Goal: Information Seeking & Learning: Learn about a topic

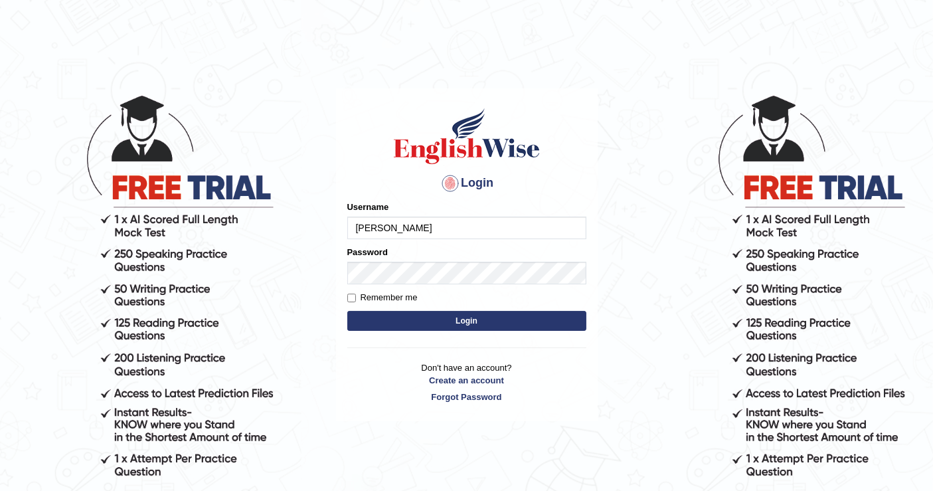
type input "[PERSON_NAME]"
click at [362, 321] on button "Login" at bounding box center [466, 321] width 239 height 20
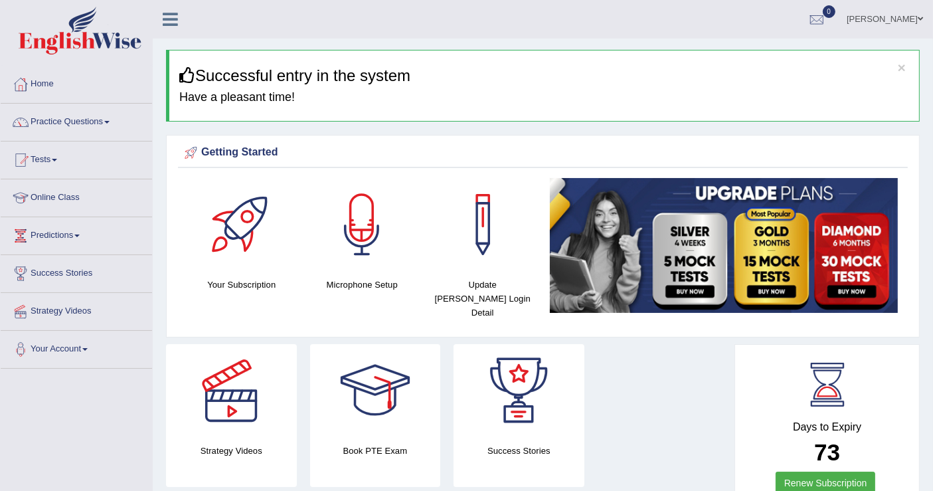
click at [451, 317] on div "Getting Started Your Subscription Microphone Setup Update Pearson Login Detail ×" at bounding box center [542, 236] width 753 height 202
click at [96, 121] on link "Practice Questions" at bounding box center [76, 120] width 151 height 33
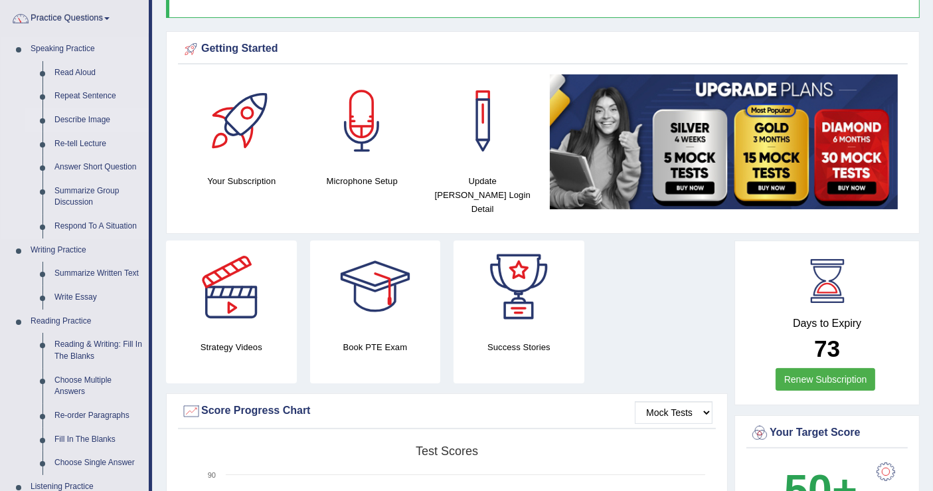
scroll to position [147, 0]
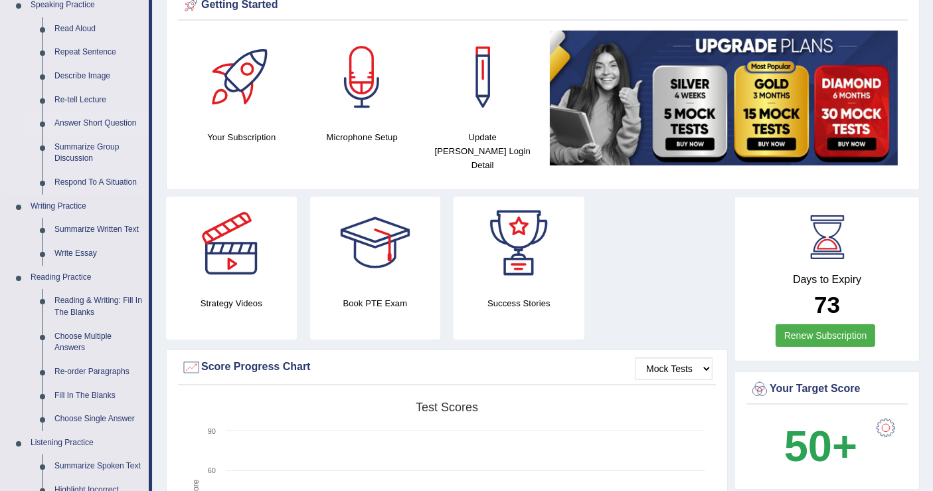
click at [115, 119] on link "Answer Short Question" at bounding box center [98, 124] width 100 height 24
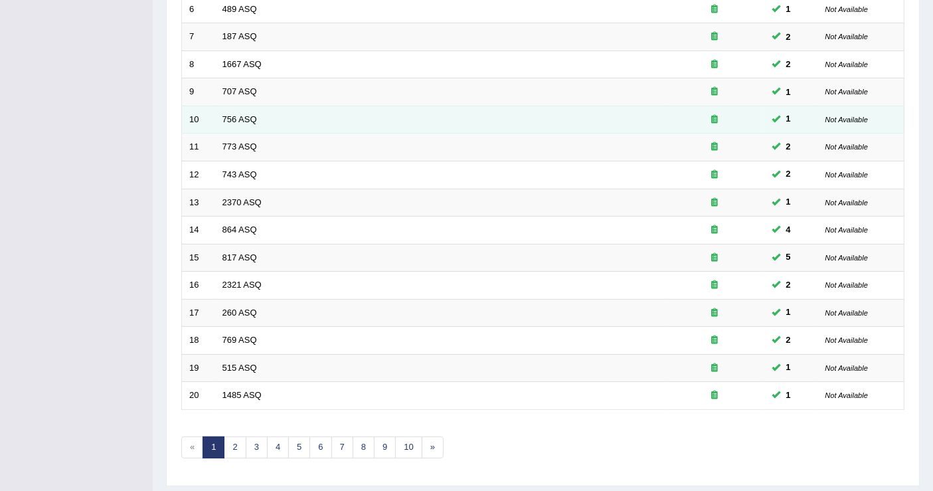
scroll to position [383, 0]
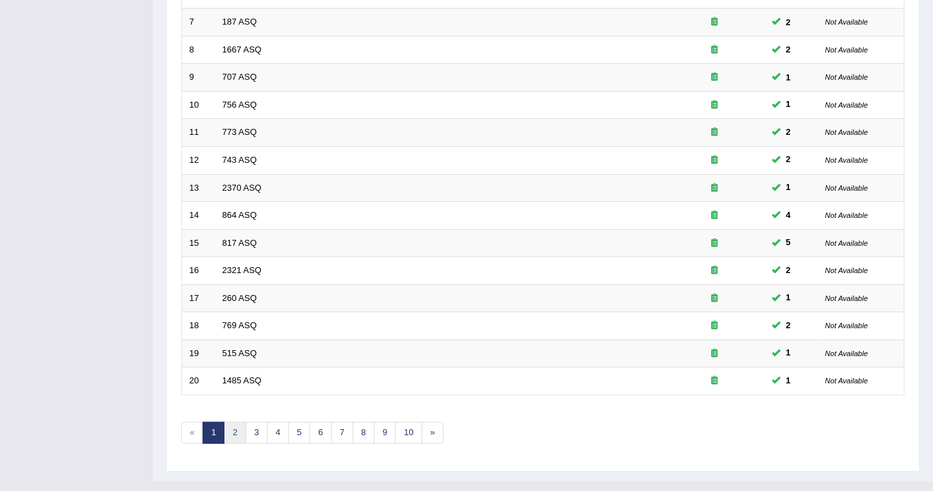
click at [236, 422] on link "2" at bounding box center [235, 433] width 22 height 22
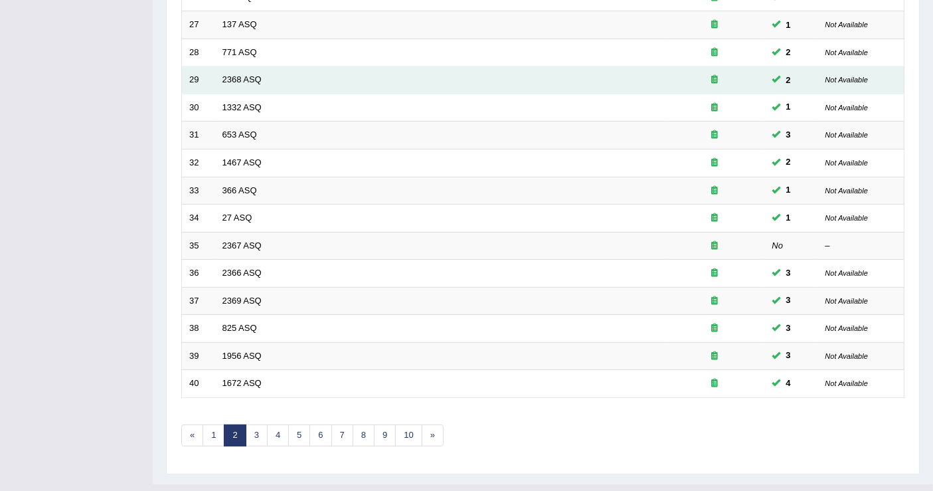
scroll to position [383, 0]
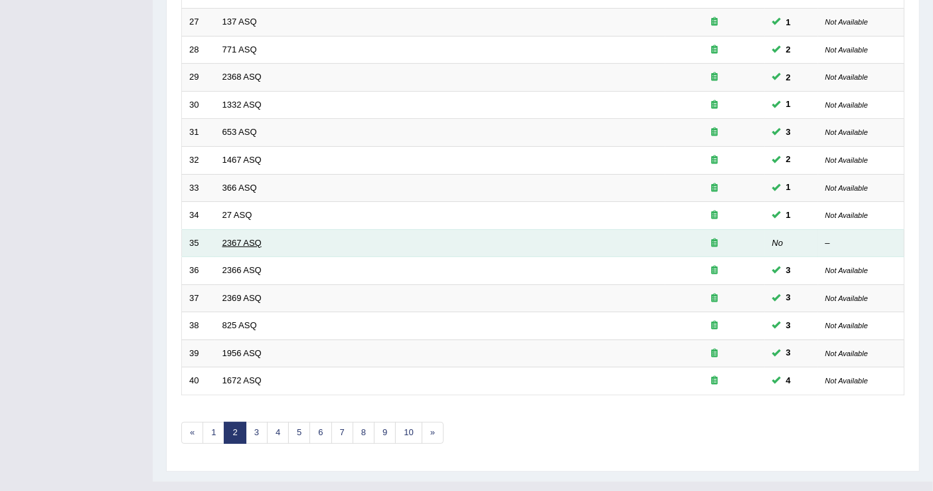
click at [237, 238] on link "2367 ASQ" at bounding box center [241, 243] width 39 height 10
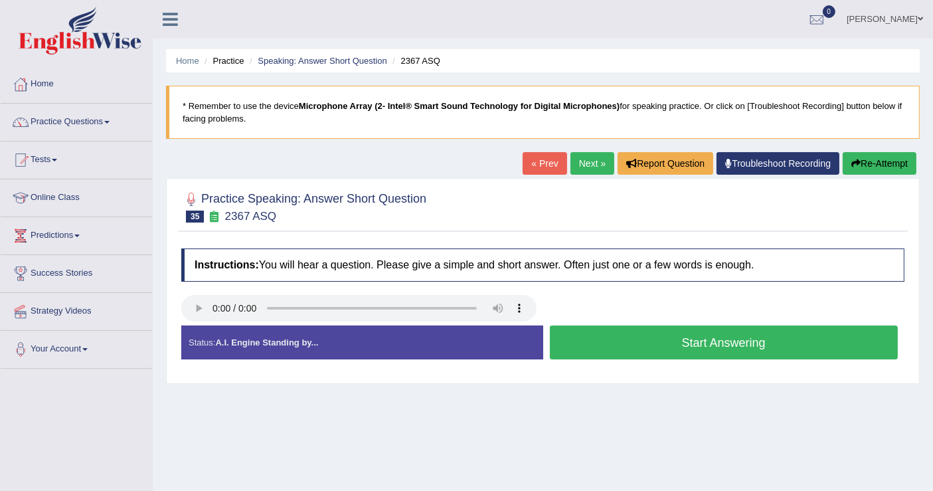
click at [649, 343] on button "Start Answering" at bounding box center [724, 342] width 348 height 34
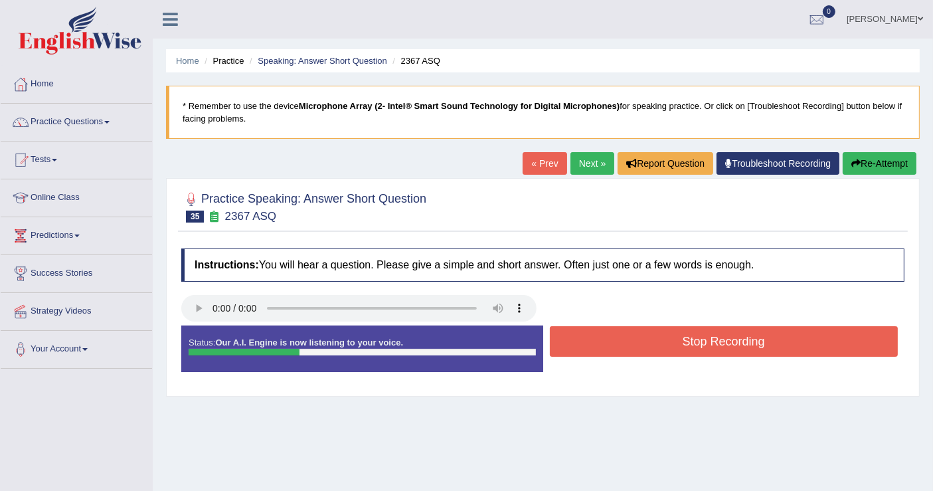
click at [649, 343] on button "Stop Recording" at bounding box center [724, 341] width 348 height 31
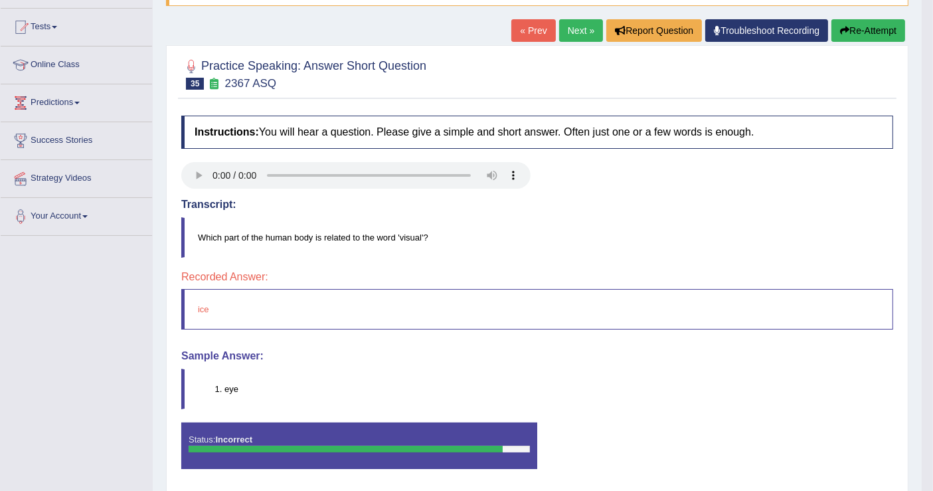
scroll to position [147, 0]
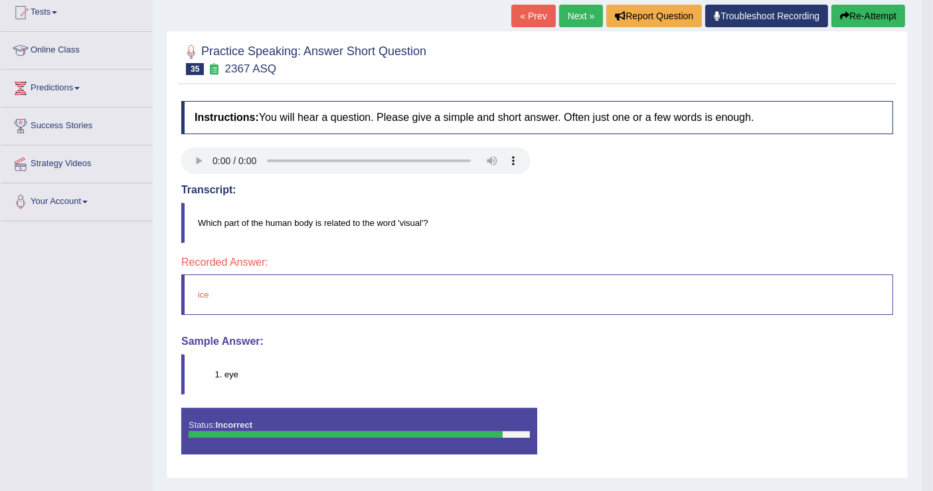
click at [842, 18] on icon "button" at bounding box center [844, 15] width 9 height 9
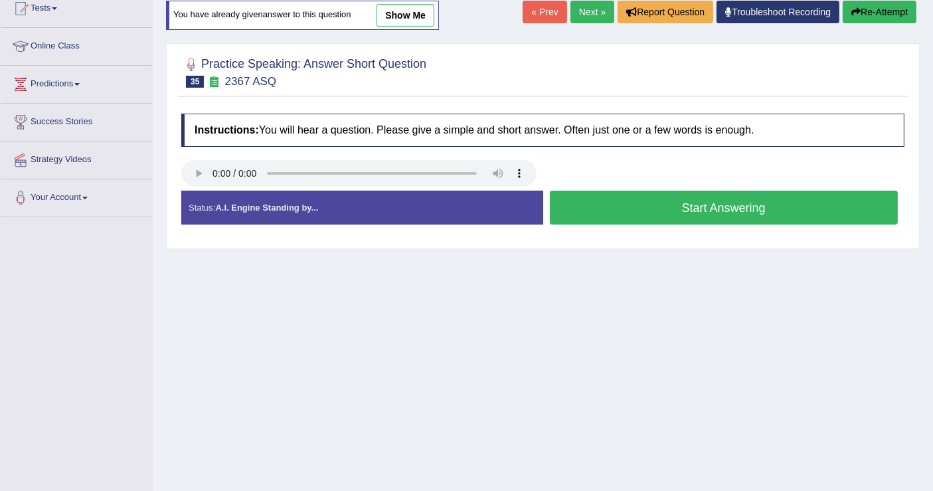
click at [651, 207] on button "Start Answering" at bounding box center [724, 208] width 348 height 34
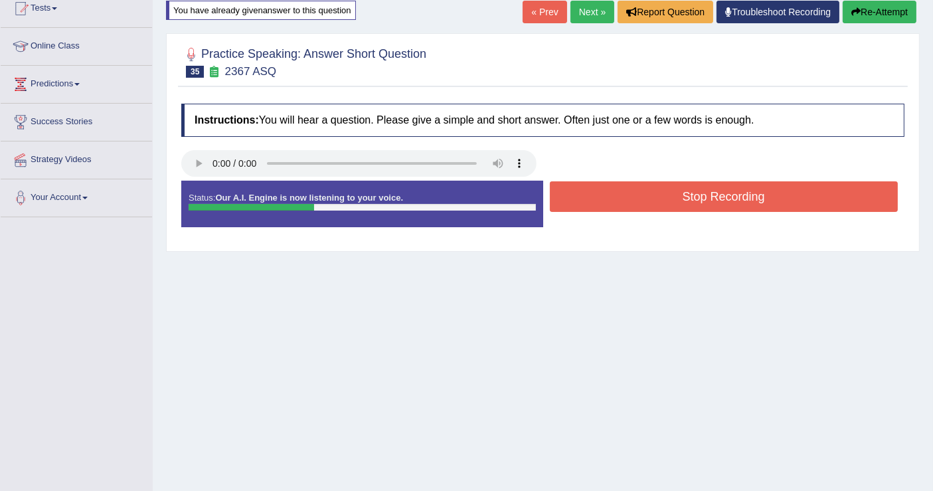
click at [662, 200] on button "Stop Recording" at bounding box center [724, 196] width 348 height 31
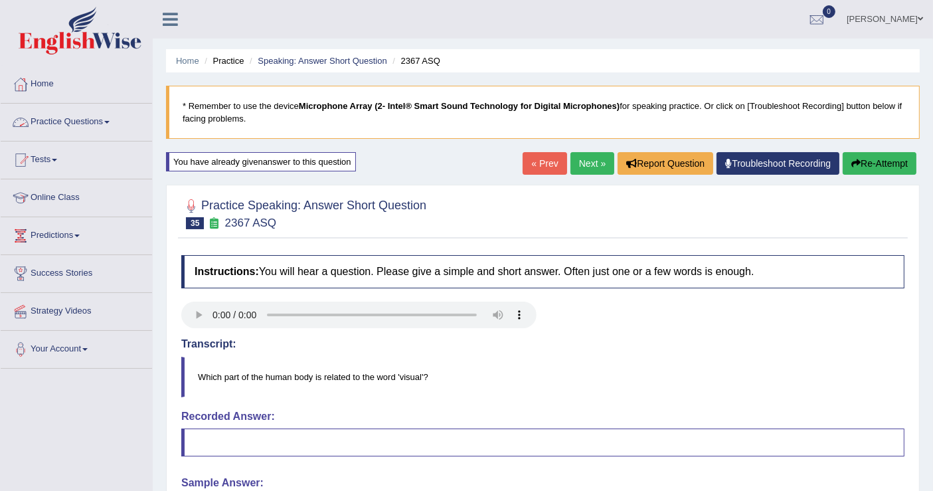
click at [86, 117] on link "Practice Questions" at bounding box center [76, 120] width 151 height 33
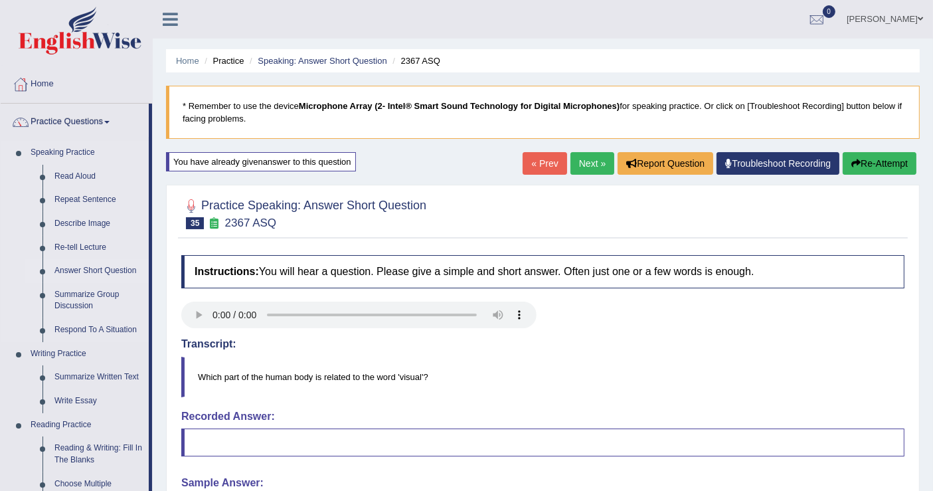
click at [119, 273] on link "Answer Short Question" at bounding box center [98, 271] width 100 height 24
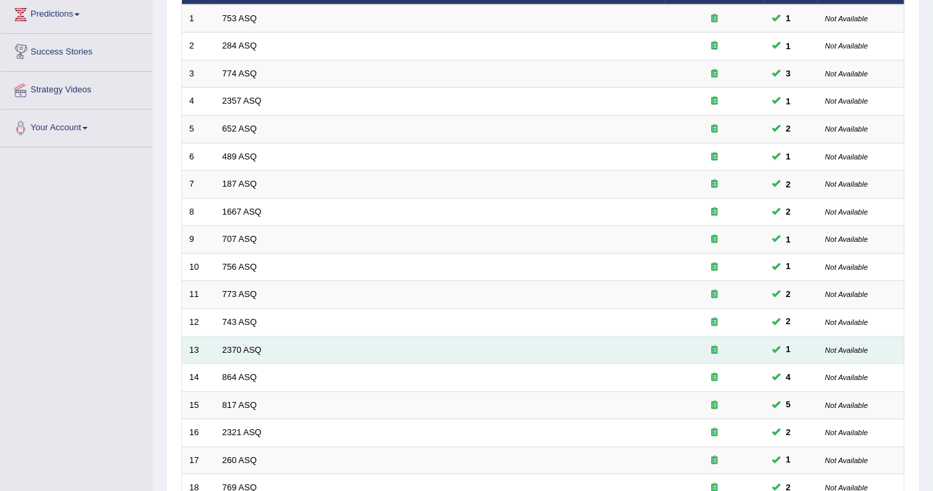
scroll to position [383, 0]
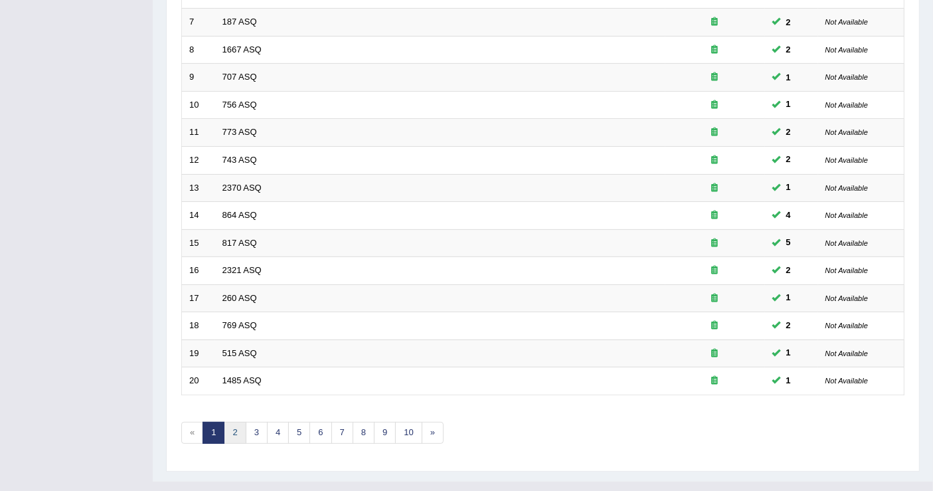
click at [233, 422] on link "2" at bounding box center [235, 433] width 22 height 22
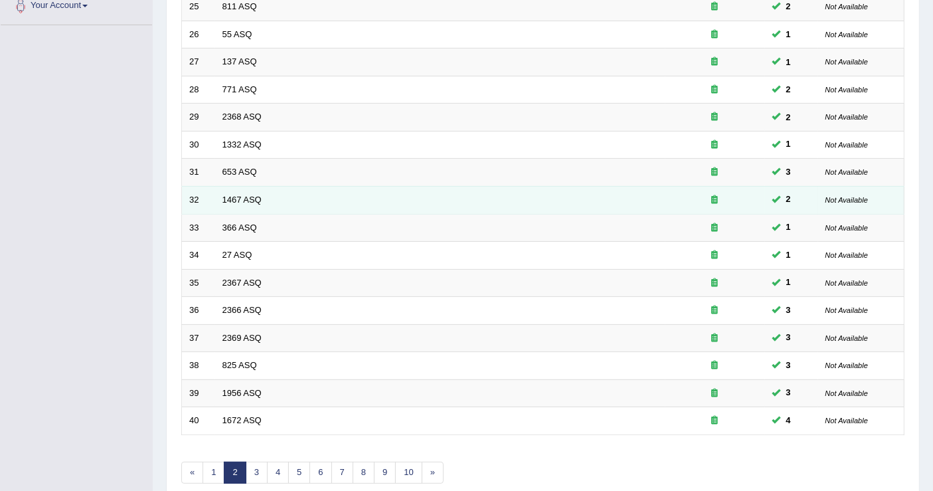
scroll to position [383, 0]
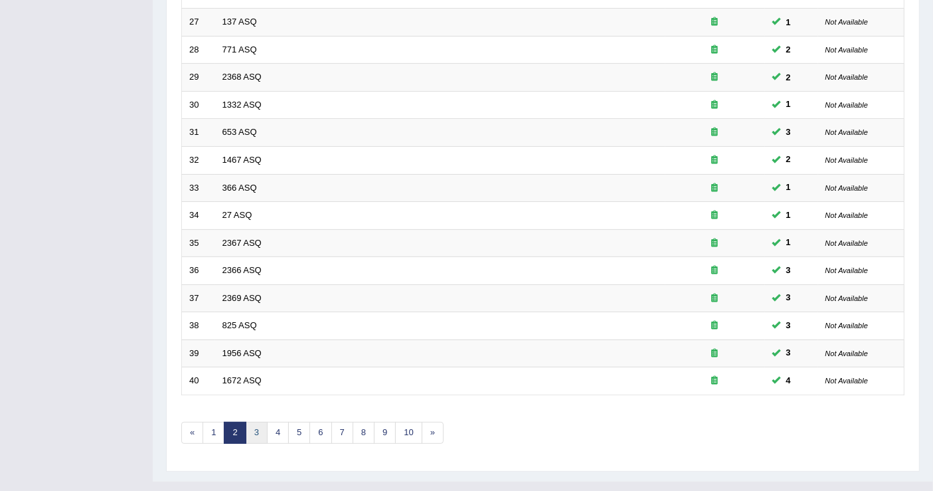
click at [252, 422] on link "3" at bounding box center [257, 433] width 22 height 22
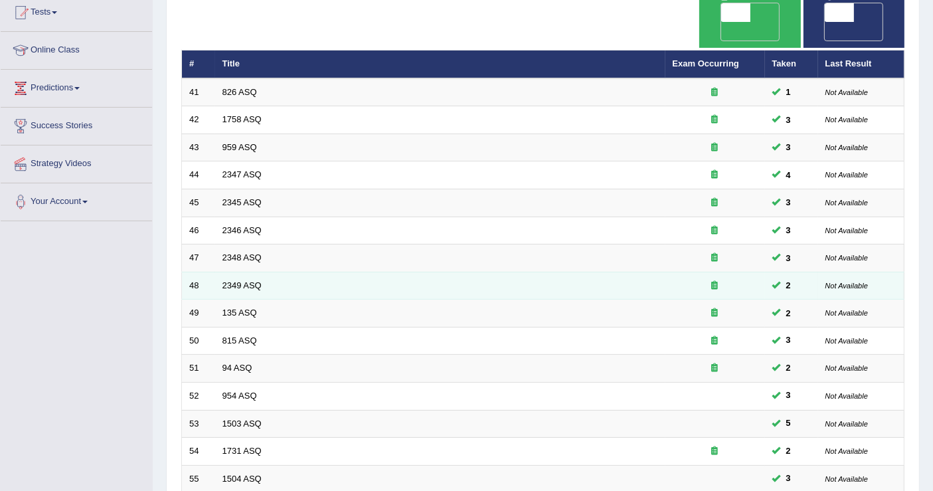
scroll to position [295, 0]
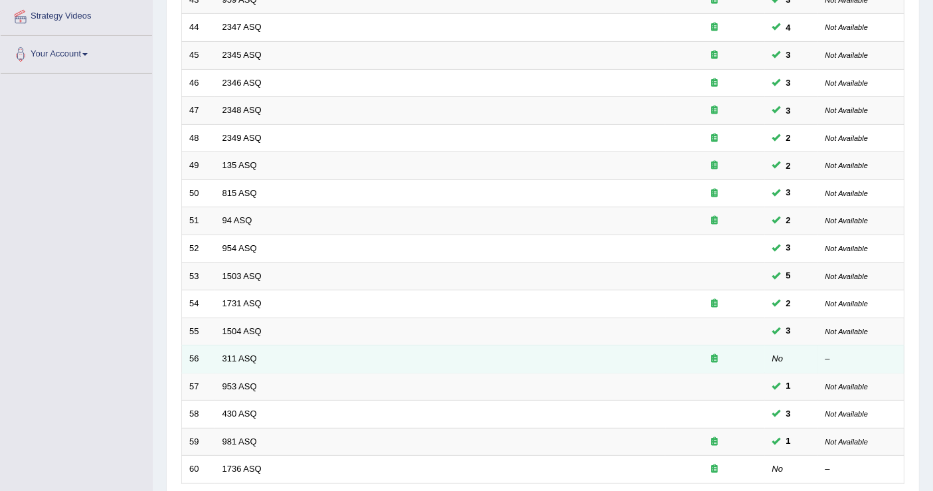
click at [777, 353] on em "No" at bounding box center [777, 358] width 11 height 10
click at [630, 345] on td "311 ASQ" at bounding box center [440, 359] width 450 height 28
click at [250, 353] on link "311 ASQ" at bounding box center [239, 358] width 35 height 10
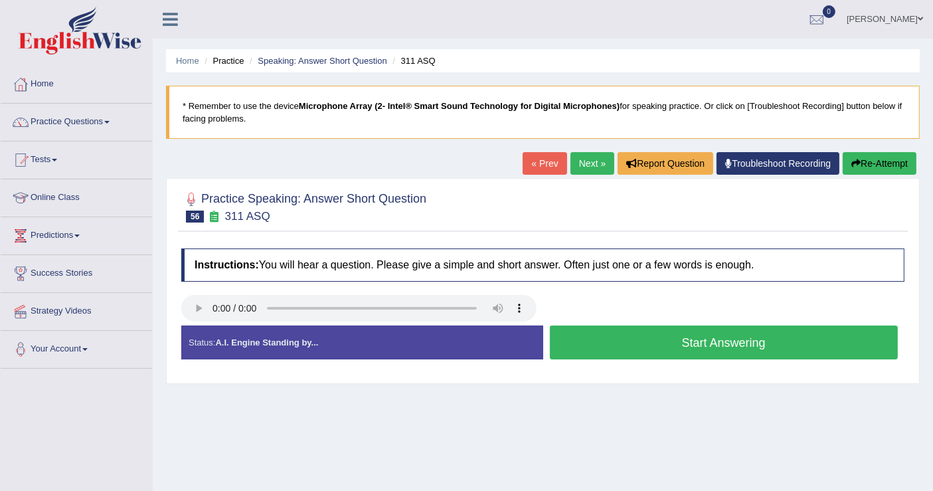
click at [641, 341] on button "Start Answering" at bounding box center [724, 342] width 348 height 34
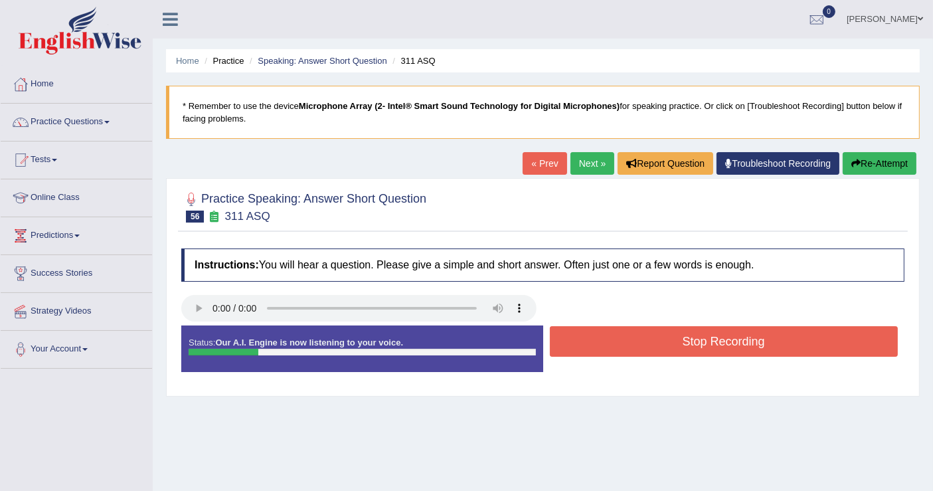
click at [641, 341] on button "Stop Recording" at bounding box center [724, 341] width 348 height 31
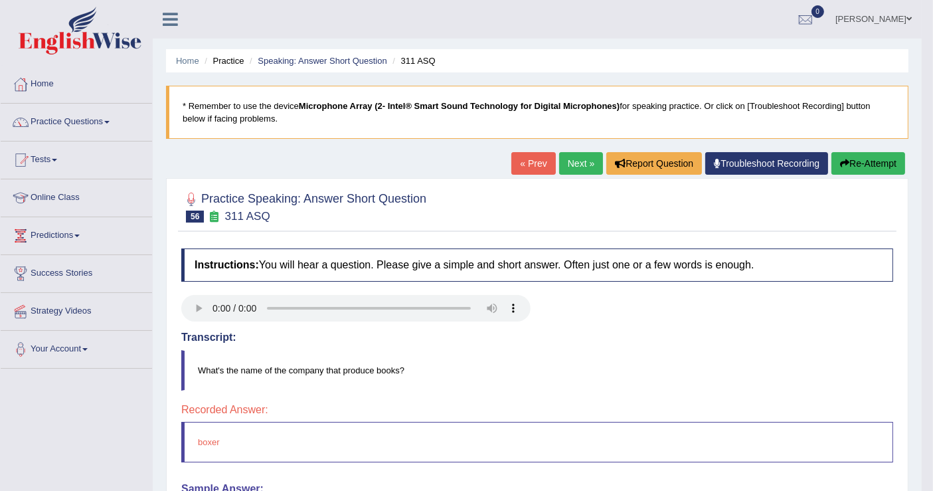
click at [866, 163] on button "Re-Attempt" at bounding box center [868, 163] width 74 height 23
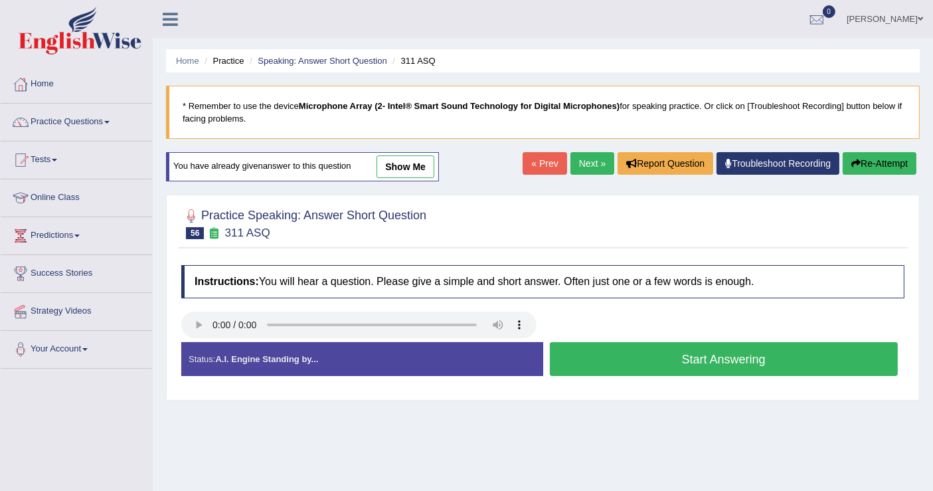
click at [618, 358] on button "Start Answering" at bounding box center [724, 359] width 348 height 34
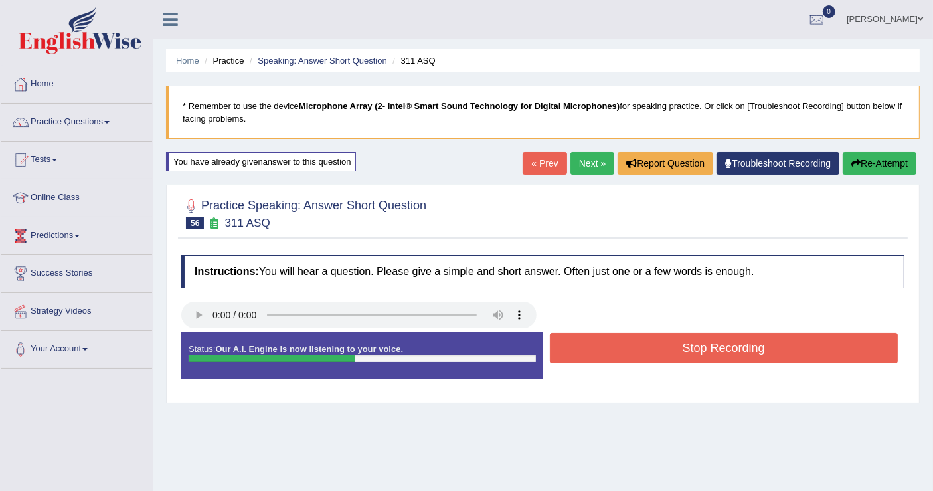
click at [618, 358] on button "Stop Recording" at bounding box center [724, 348] width 348 height 31
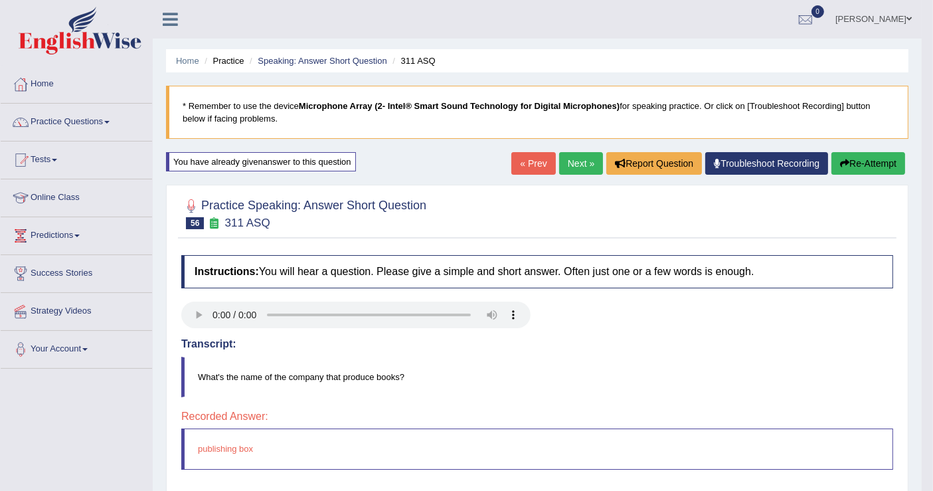
click at [866, 158] on button "Re-Attempt" at bounding box center [868, 163] width 74 height 23
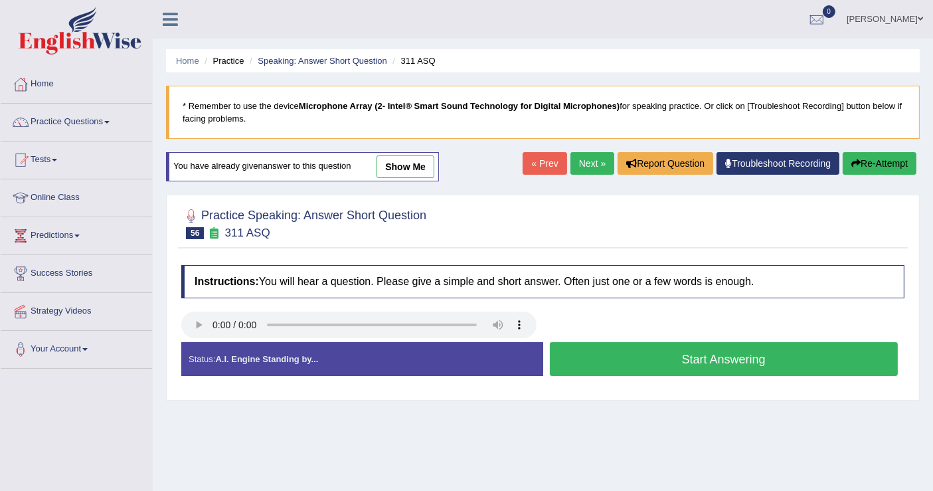
click at [660, 356] on button "Start Answering" at bounding box center [724, 359] width 348 height 34
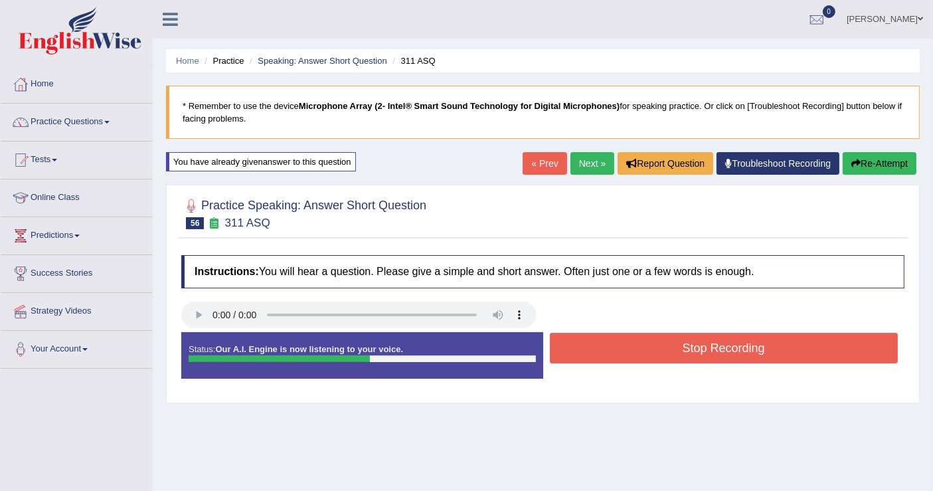
click at [660, 356] on button "Stop Recording" at bounding box center [724, 348] width 348 height 31
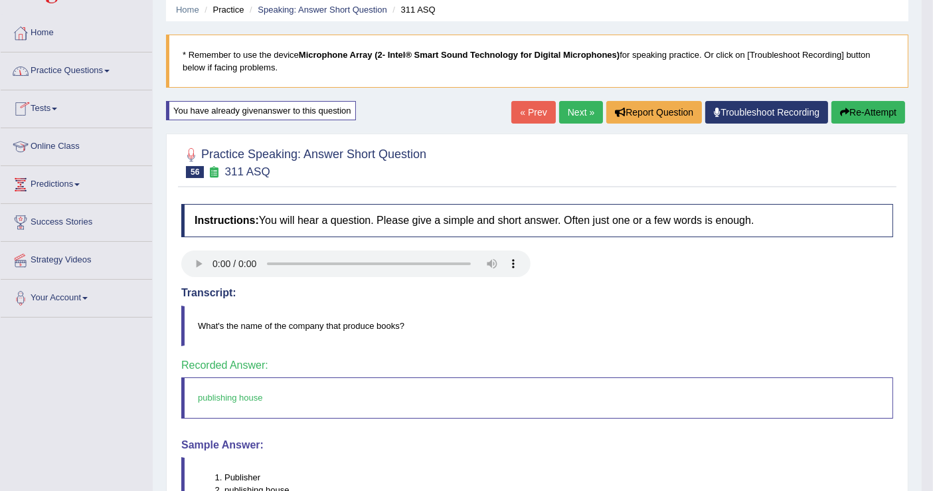
scroll to position [74, 0]
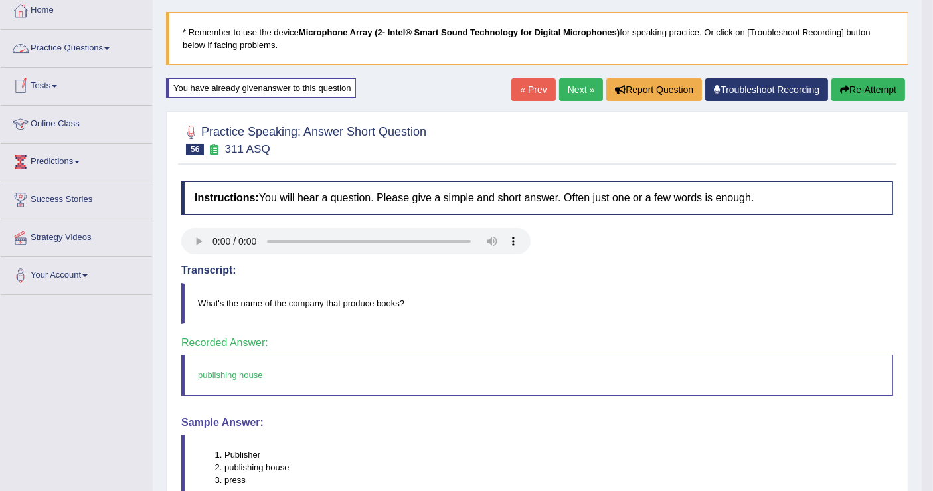
click at [64, 44] on link "Practice Questions" at bounding box center [76, 46] width 151 height 33
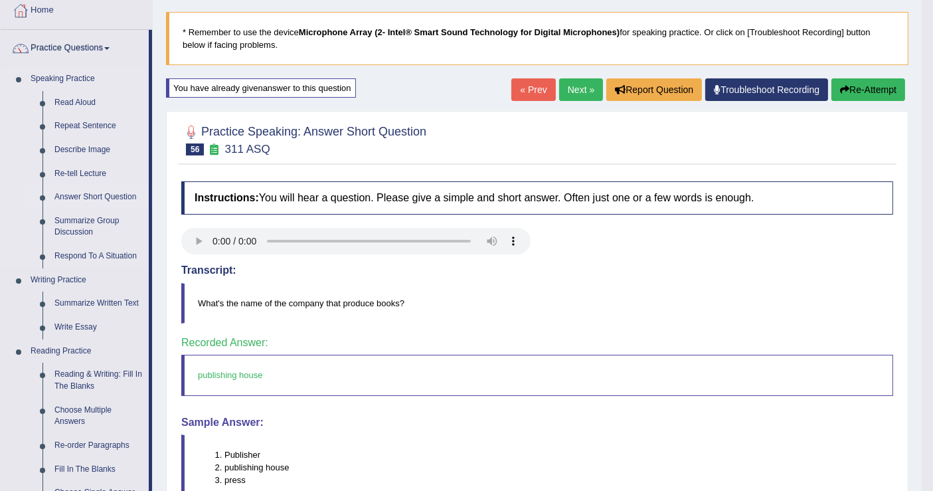
click at [94, 191] on link "Answer Short Question" at bounding box center [98, 197] width 100 height 24
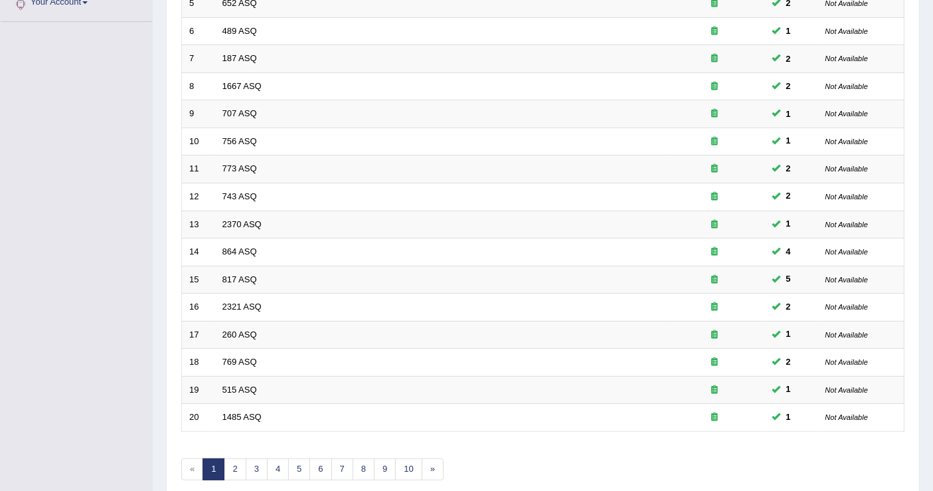
scroll to position [383, 0]
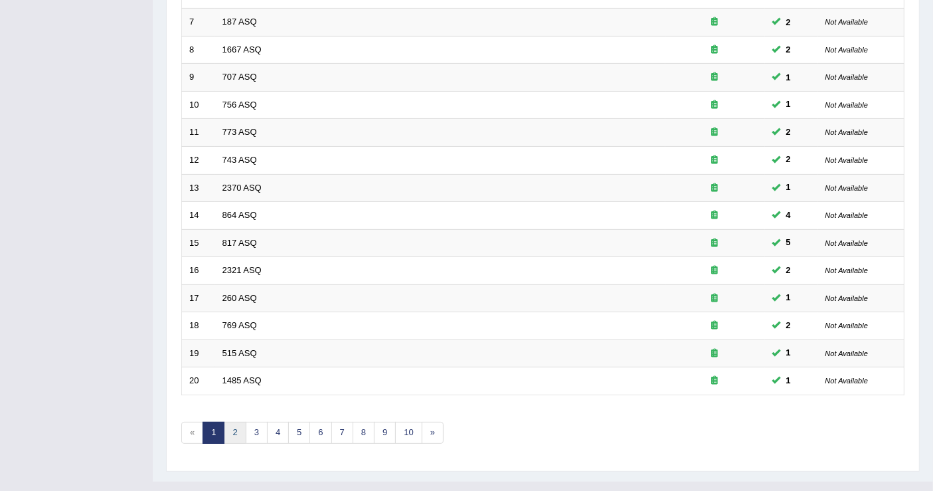
click at [237, 422] on link "2" at bounding box center [235, 433] width 22 height 22
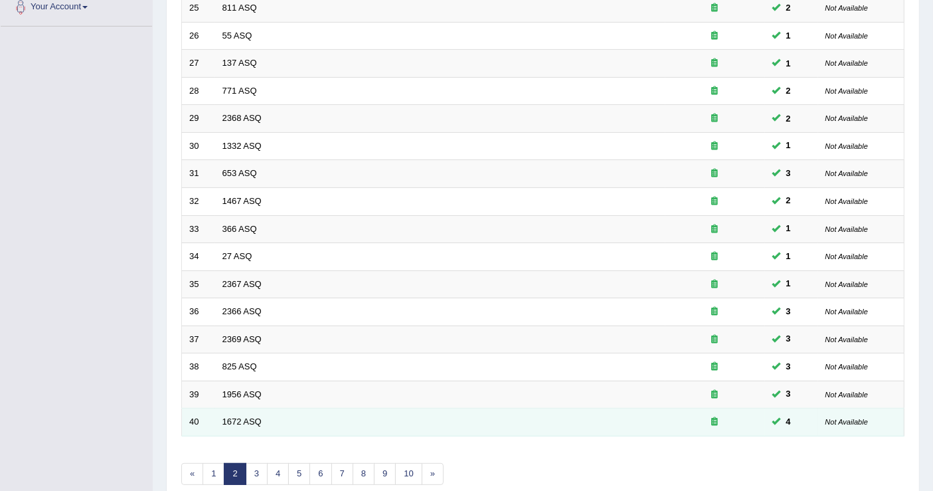
scroll to position [383, 0]
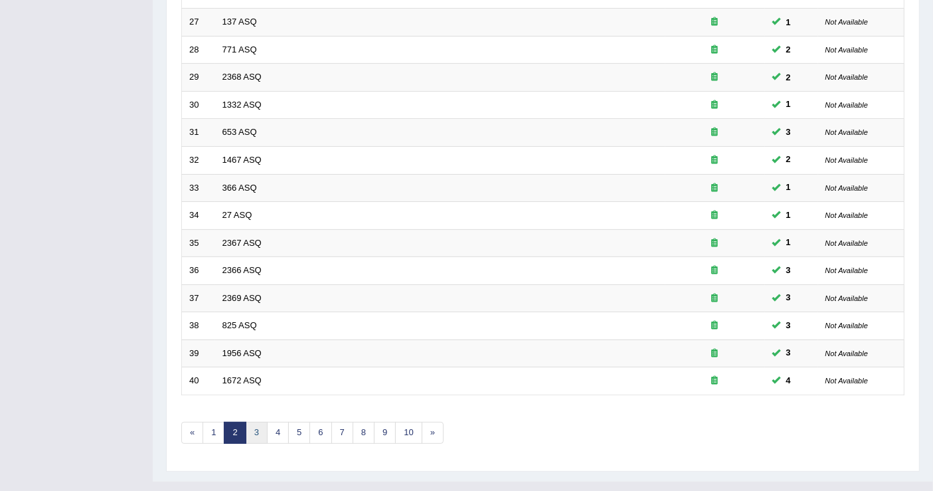
click at [262, 422] on link "3" at bounding box center [257, 433] width 22 height 22
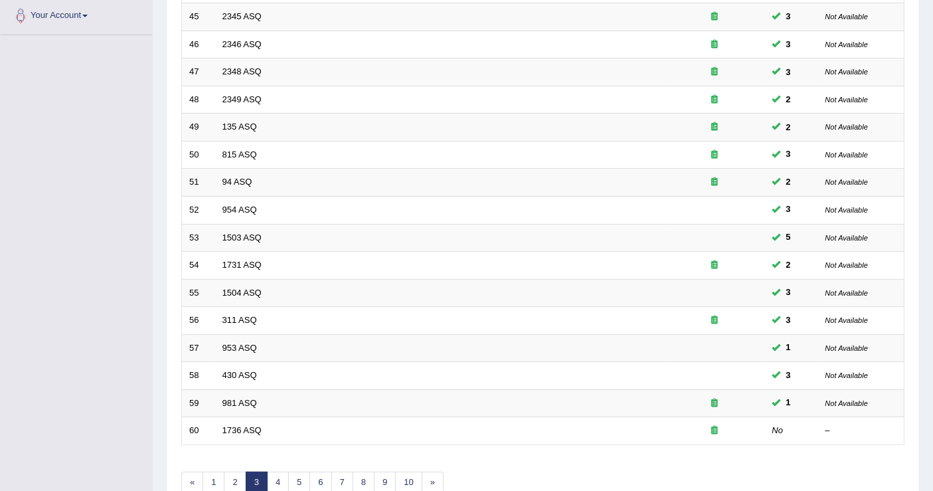
scroll to position [368, 0]
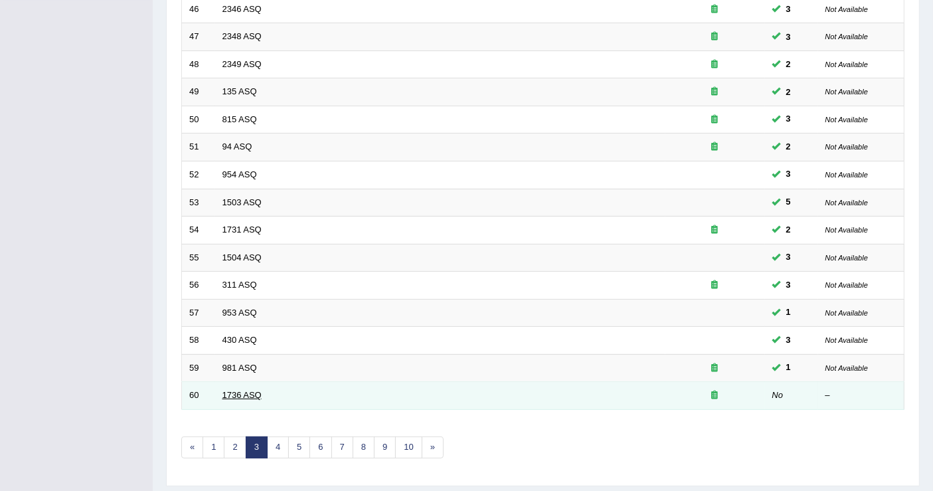
click at [248, 390] on link "1736 ASQ" at bounding box center [241, 395] width 39 height 10
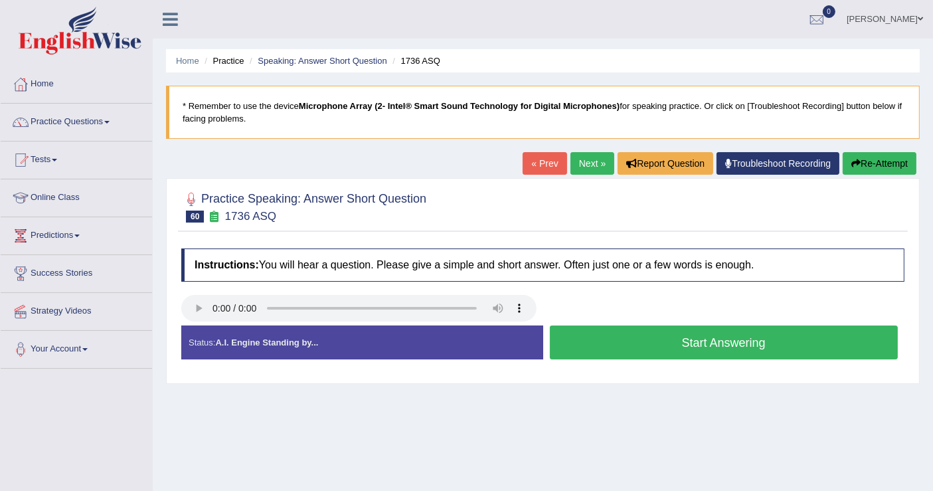
scroll to position [147, 0]
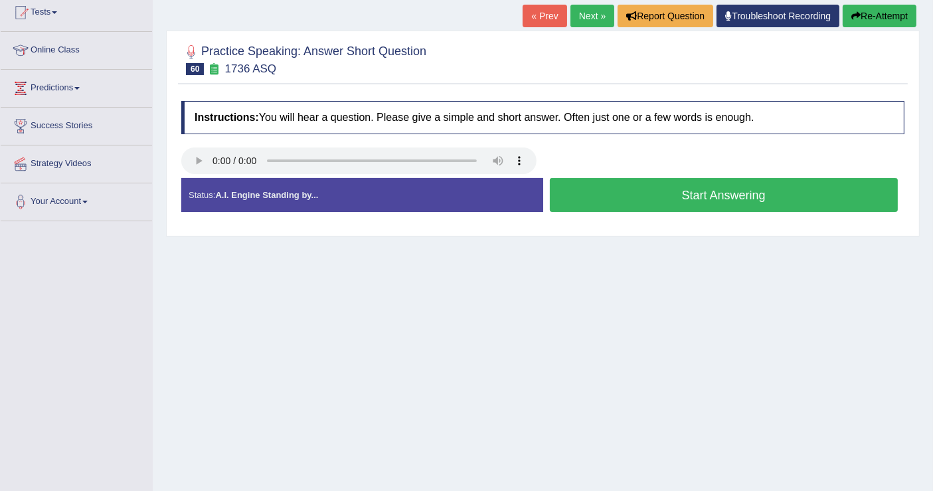
click at [663, 200] on button "Start Answering" at bounding box center [724, 195] width 348 height 34
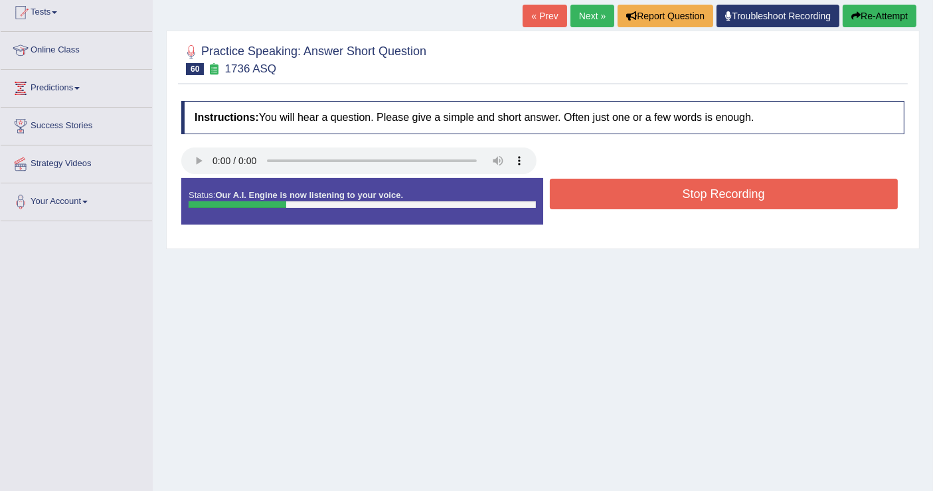
click at [664, 198] on button "Stop Recording" at bounding box center [724, 194] width 348 height 31
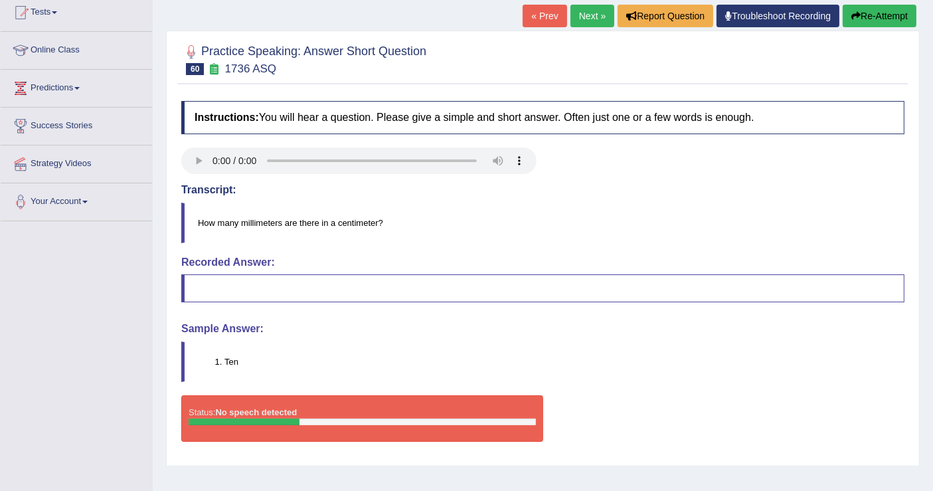
drag, startPoint x: 372, startPoint y: 210, endPoint x: 275, endPoint y: 215, distance: 97.0
click at [275, 215] on blockquote "How many millimeters are there in a centimeter?" at bounding box center [542, 222] width 723 height 40
click at [536, 18] on link "« Prev" at bounding box center [544, 16] width 44 height 23
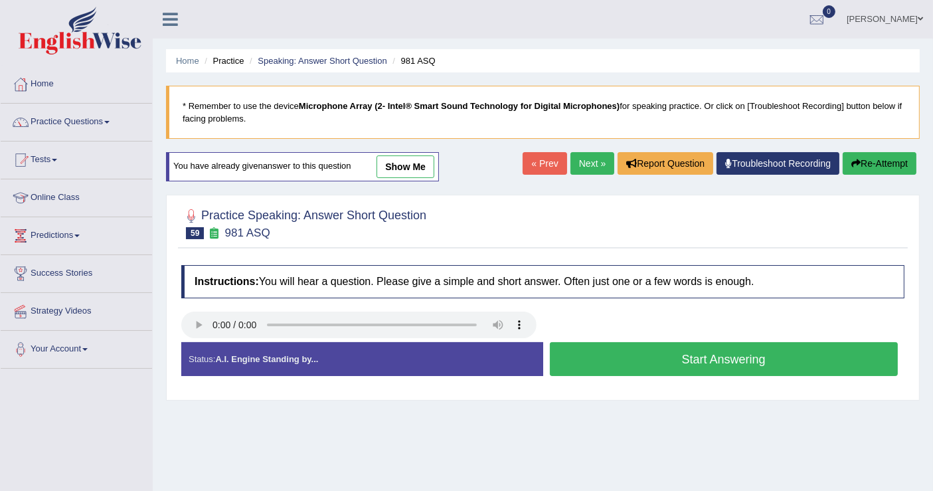
click at [393, 176] on link "show me" at bounding box center [405, 166] width 58 height 23
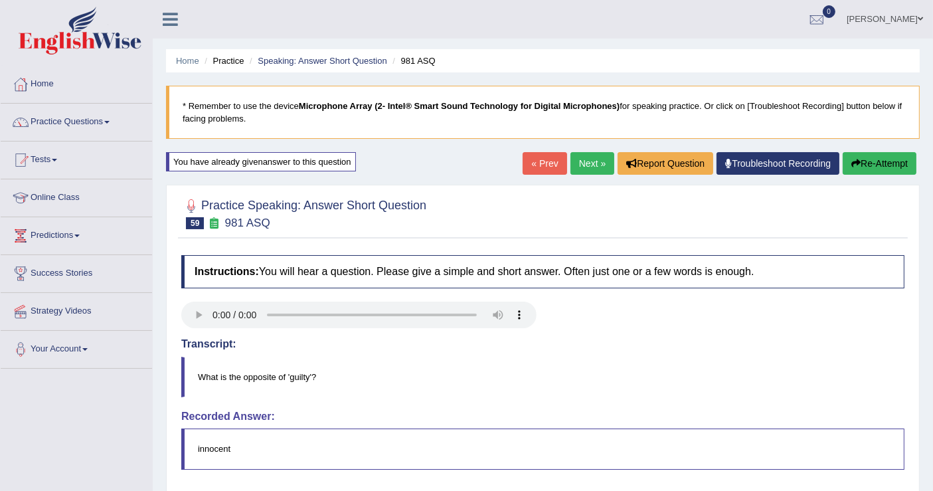
click at [595, 162] on link "Next »" at bounding box center [592, 163] width 44 height 23
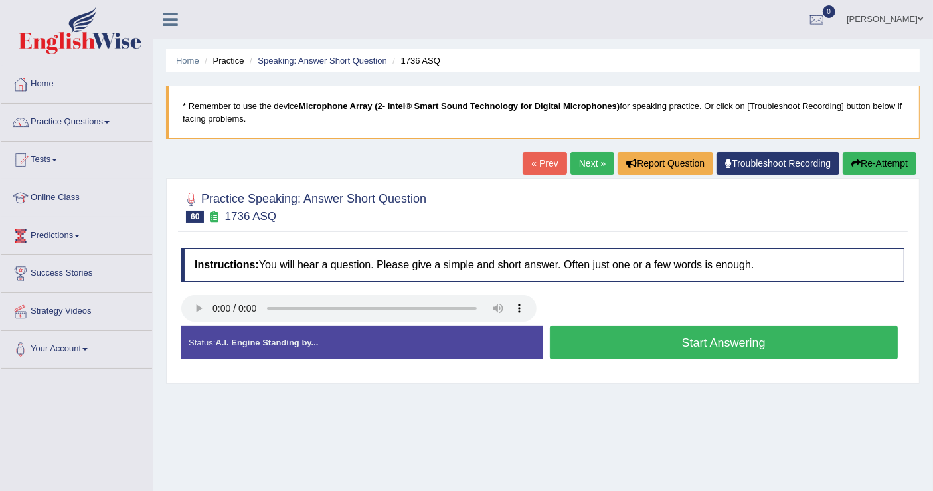
click at [587, 154] on link "Next »" at bounding box center [592, 163] width 44 height 23
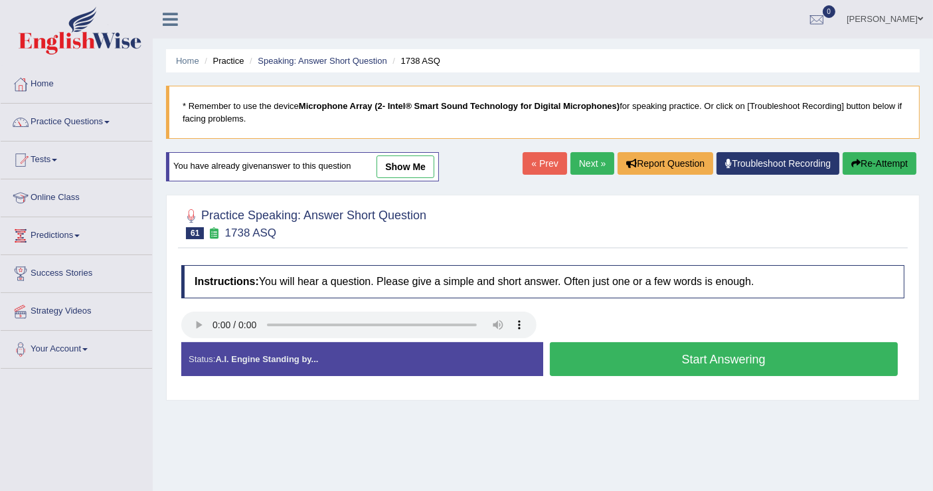
click at [552, 164] on link "« Prev" at bounding box center [544, 163] width 44 height 23
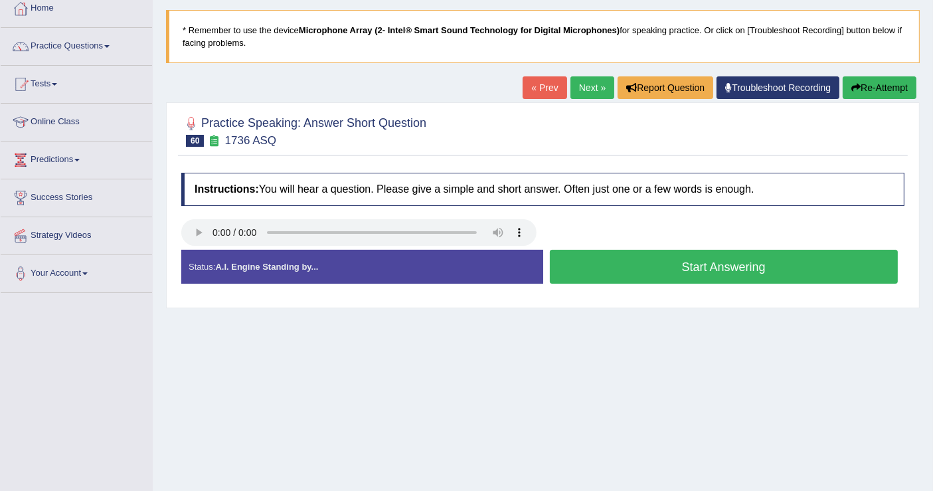
scroll to position [147, 0]
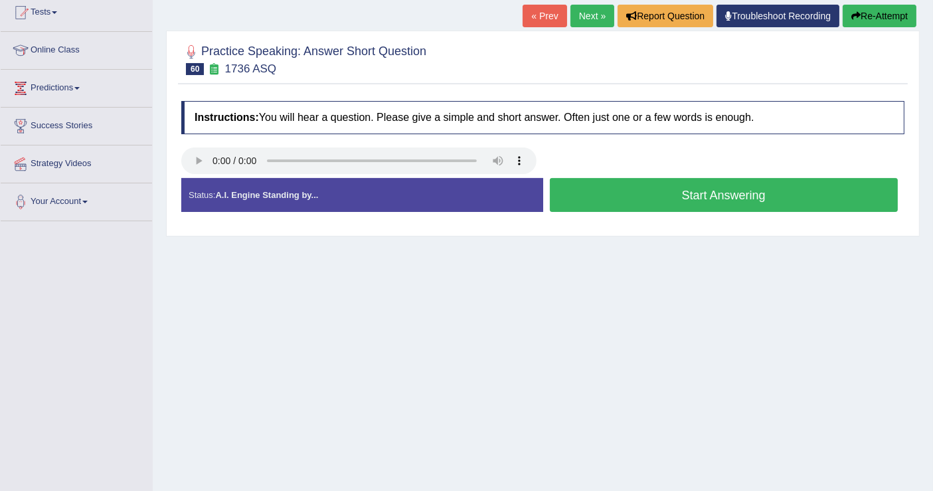
click at [673, 189] on button "Start Answering" at bounding box center [724, 195] width 348 height 34
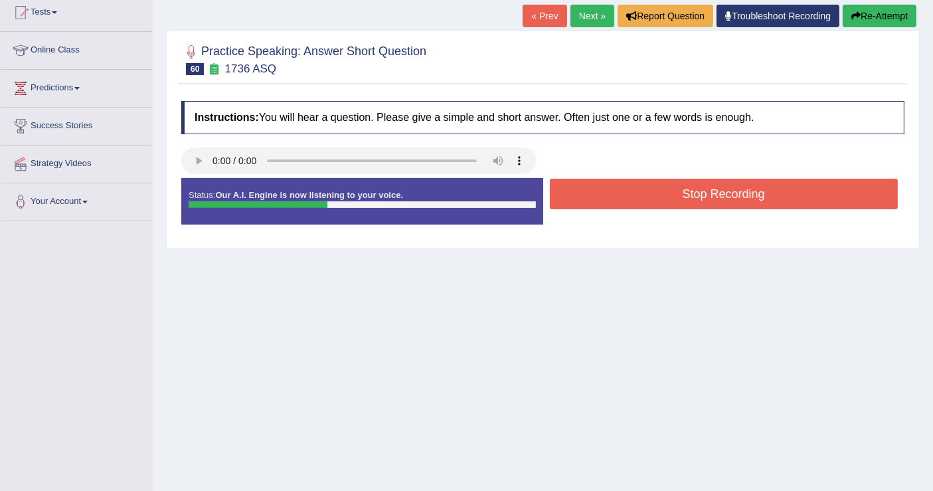
click at [673, 189] on button "Stop Recording" at bounding box center [724, 194] width 348 height 31
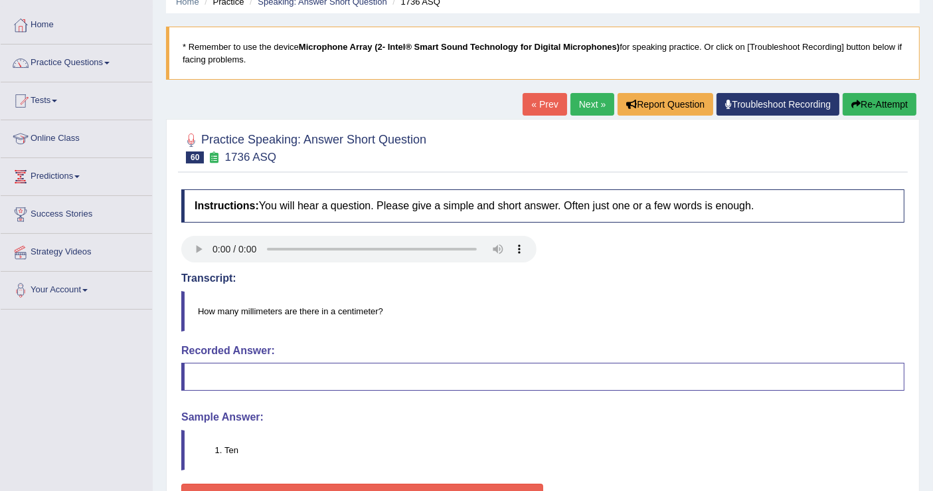
scroll to position [0, 0]
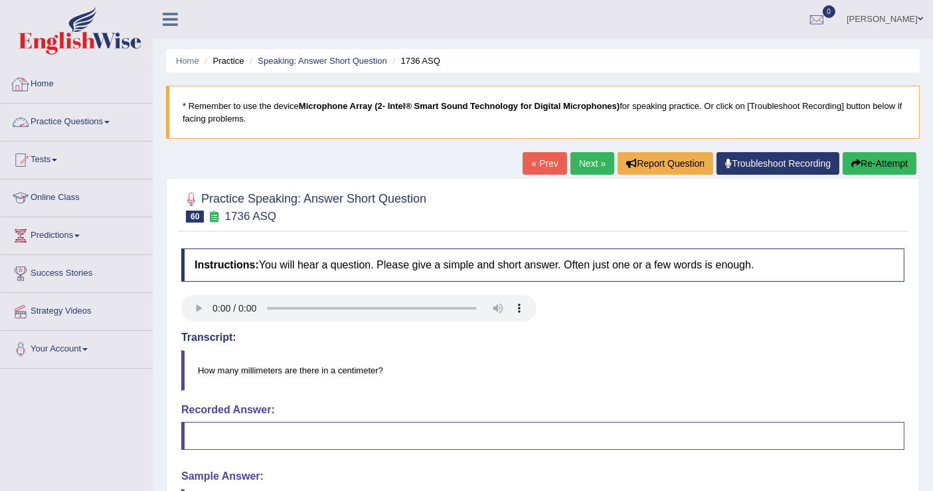
click at [100, 118] on link "Practice Questions" at bounding box center [76, 120] width 151 height 33
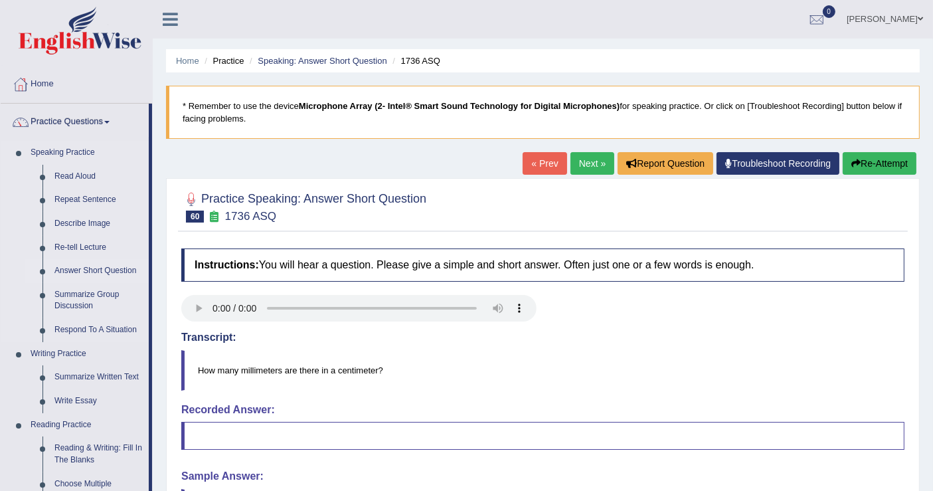
click at [112, 264] on link "Answer Short Question" at bounding box center [98, 271] width 100 height 24
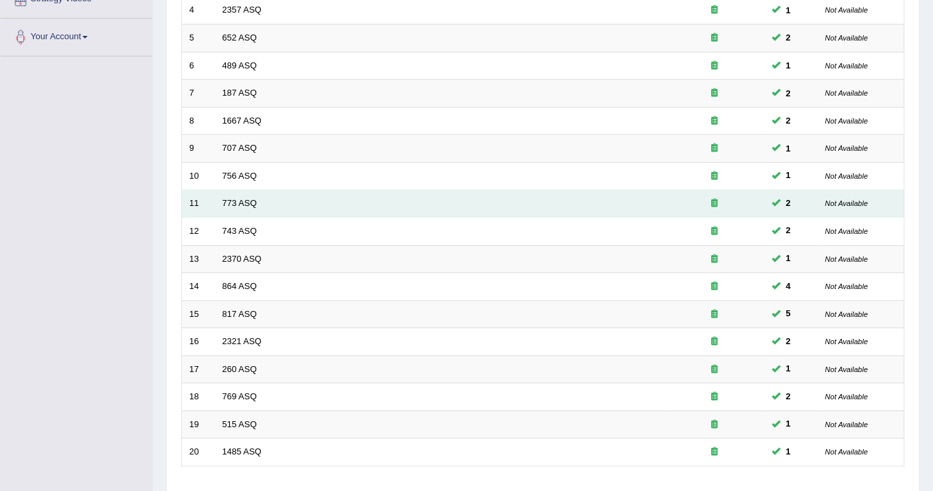
scroll to position [383, 0]
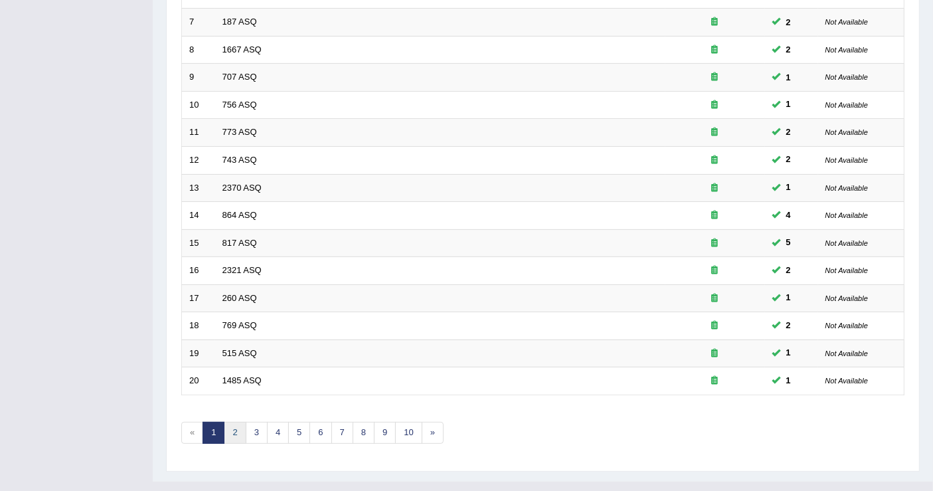
click at [236, 422] on link "2" at bounding box center [235, 433] width 22 height 22
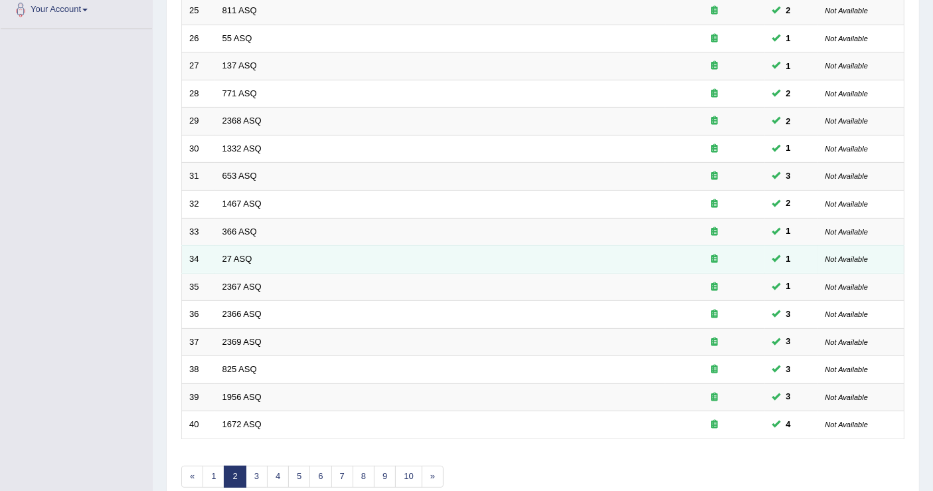
scroll to position [368, 0]
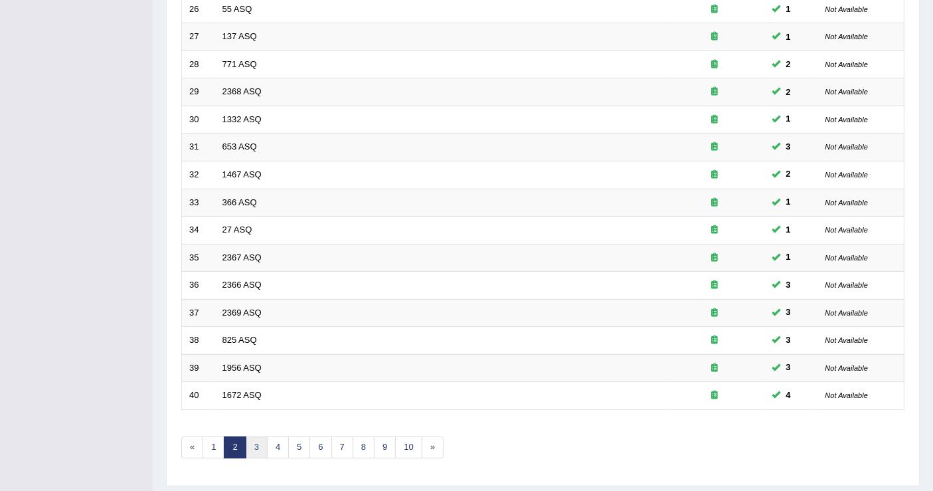
click at [256, 436] on link "3" at bounding box center [257, 447] width 22 height 22
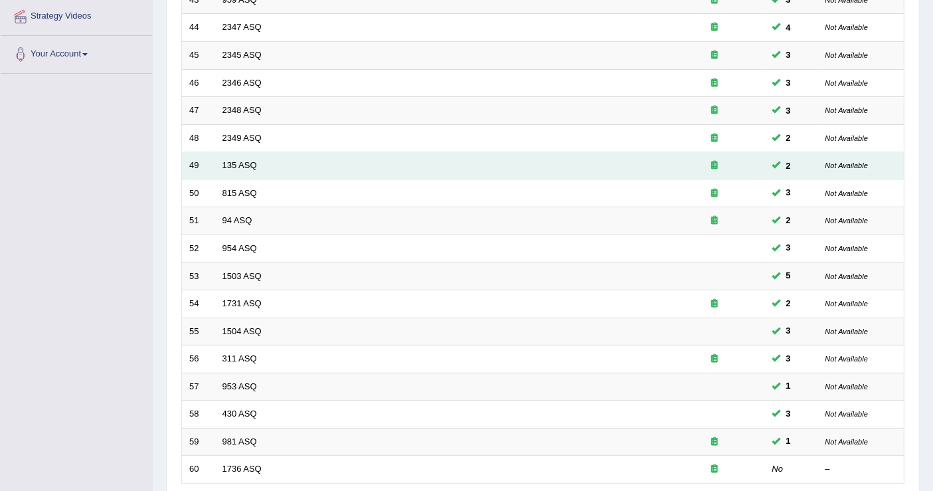
scroll to position [368, 0]
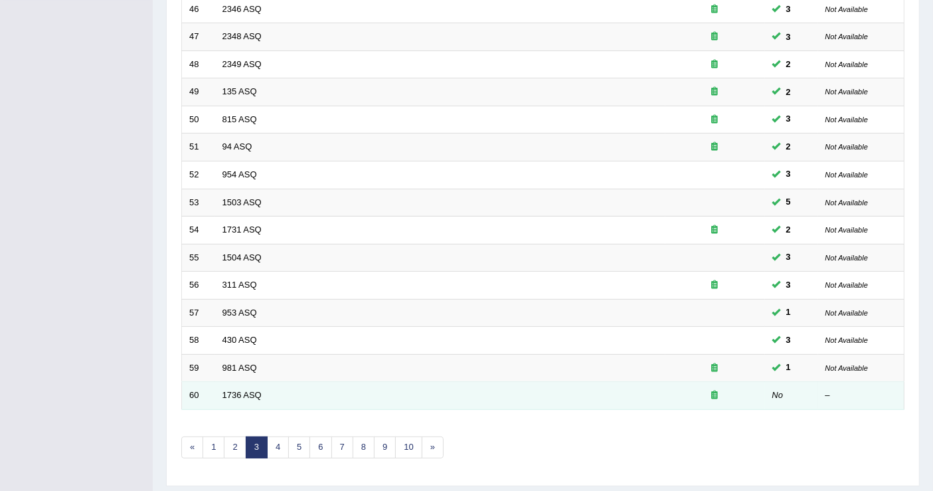
click at [237, 382] on td "1736 ASQ" at bounding box center [440, 396] width 450 height 28
click at [236, 390] on link "1736 ASQ" at bounding box center [241, 395] width 39 height 10
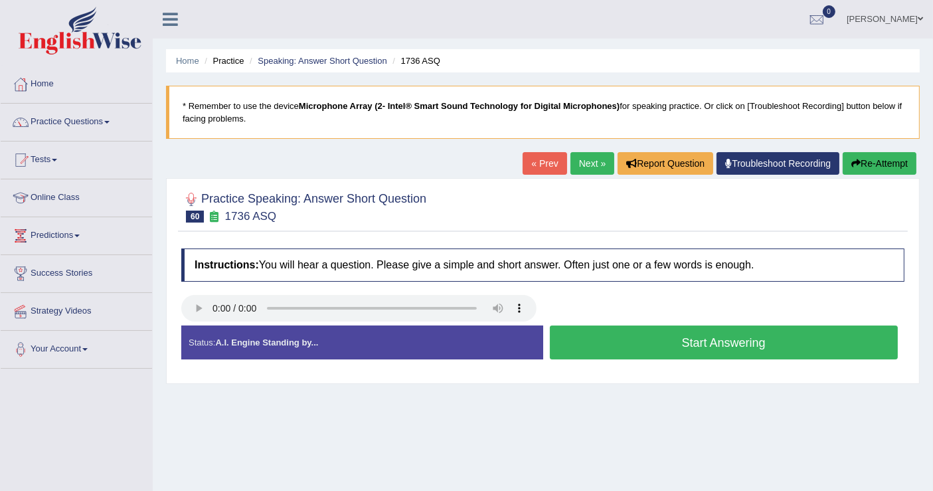
click at [249, 181] on div "Practice Speaking: Answer Short Question 60 1736 ASQ Instructions: You will hea…" at bounding box center [542, 281] width 753 height 206
click at [89, 120] on link "Practice Questions" at bounding box center [76, 120] width 151 height 33
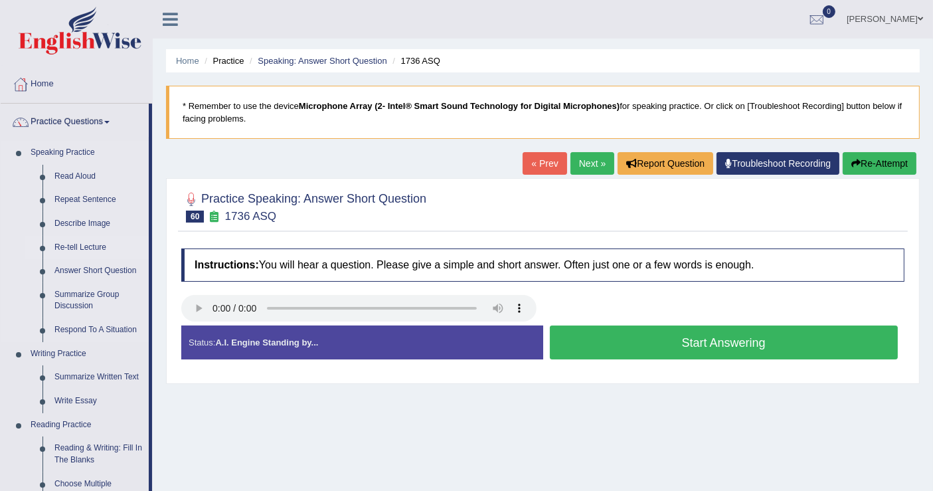
click at [96, 241] on link "Re-tell Lecture" at bounding box center [98, 248] width 100 height 24
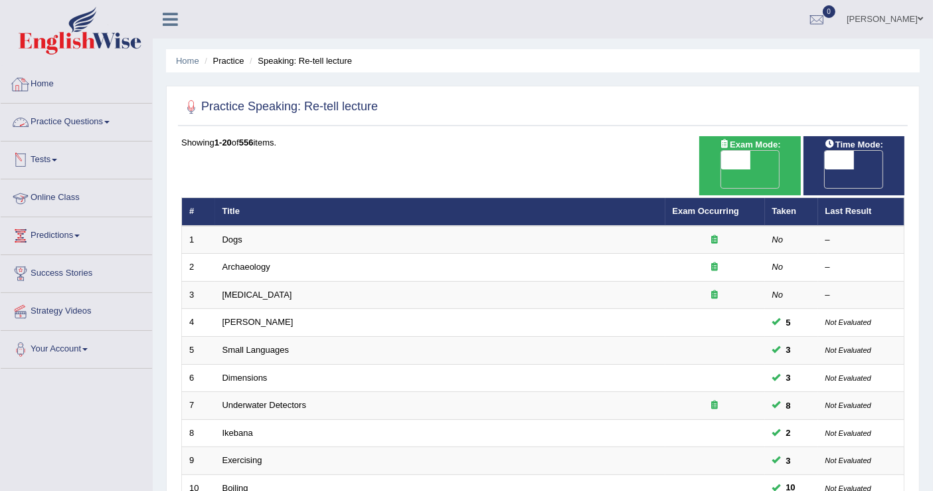
click at [101, 119] on link "Practice Questions" at bounding box center [76, 120] width 151 height 33
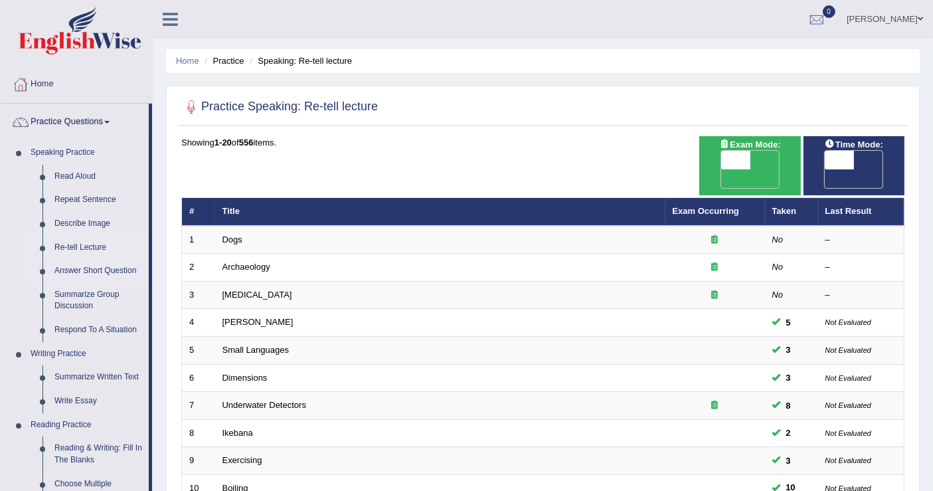
click at [112, 269] on link "Answer Short Question" at bounding box center [98, 271] width 100 height 24
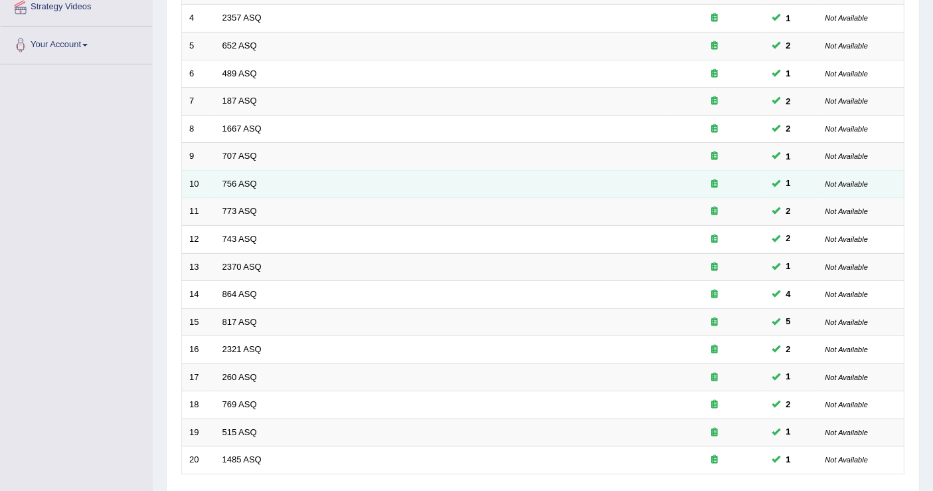
scroll to position [383, 0]
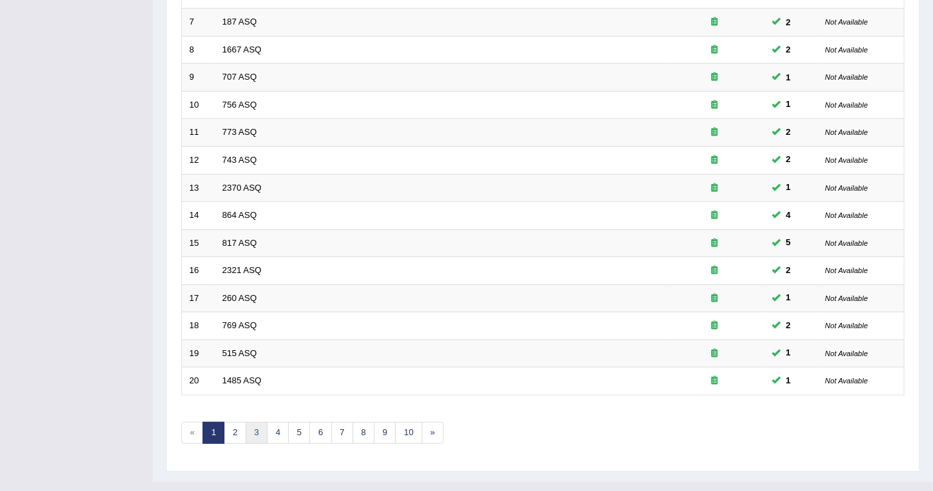
click at [256, 422] on link "3" at bounding box center [257, 433] width 22 height 22
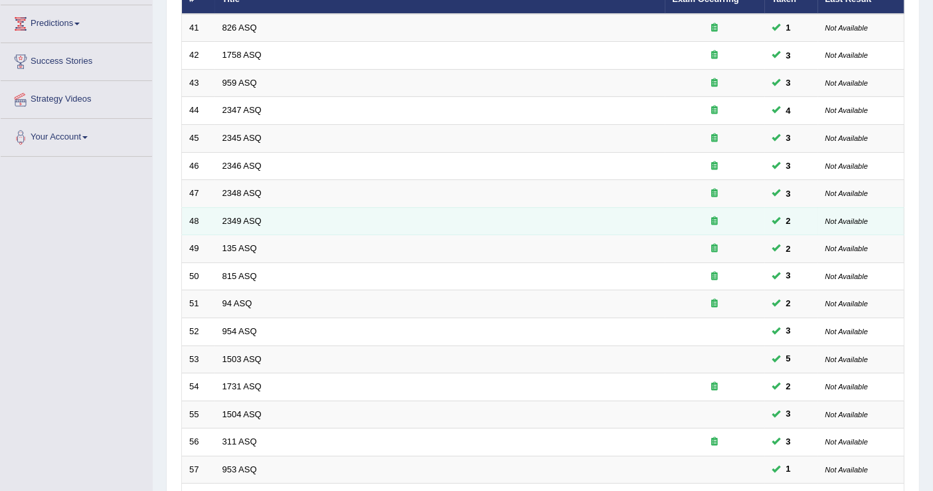
scroll to position [368, 0]
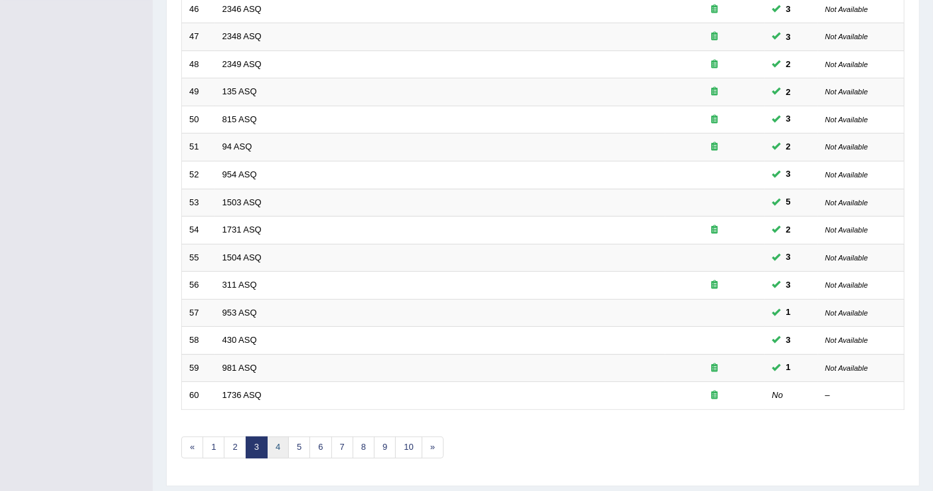
click at [277, 436] on link "4" at bounding box center [278, 447] width 22 height 22
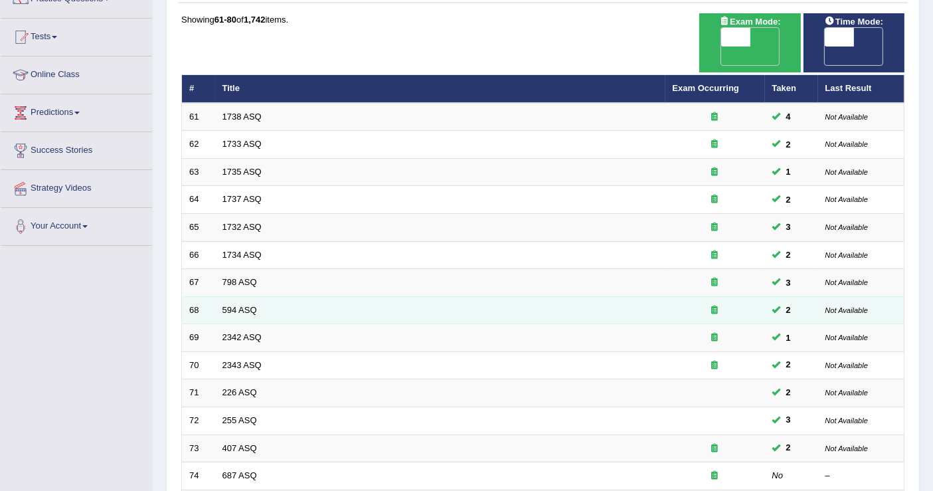
scroll to position [295, 0]
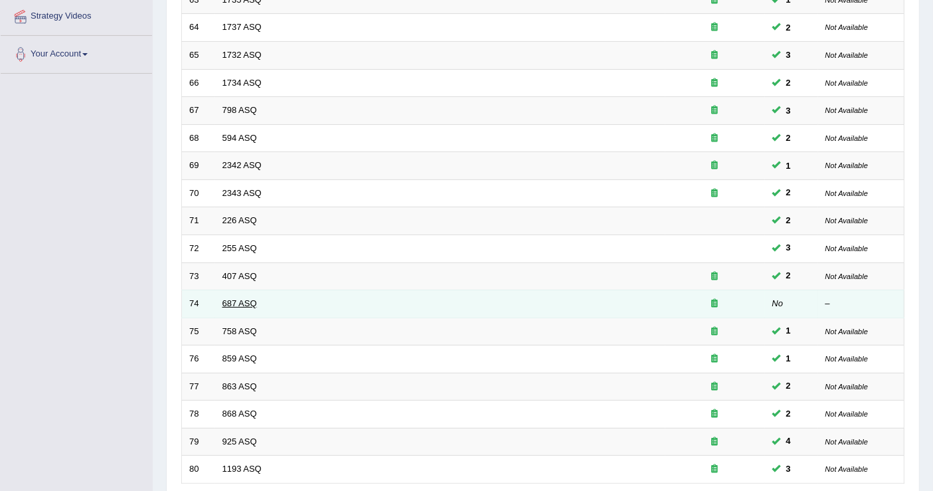
click at [240, 298] on link "687 ASQ" at bounding box center [239, 303] width 35 height 10
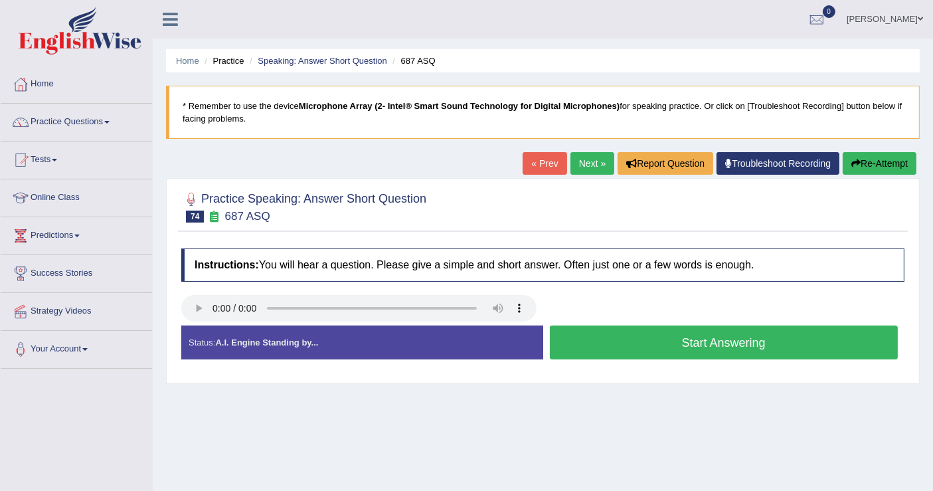
click at [624, 336] on button "Start Answering" at bounding box center [724, 342] width 348 height 34
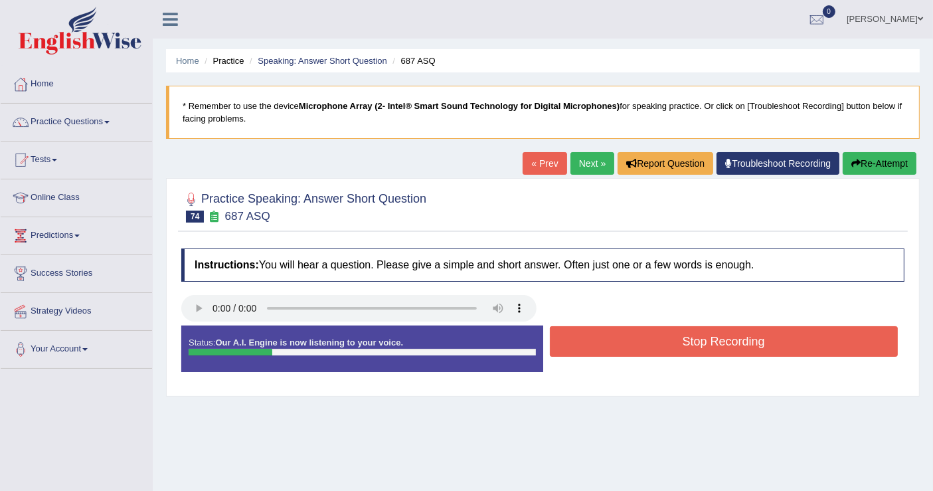
click at [624, 336] on button "Stop Recording" at bounding box center [724, 341] width 348 height 31
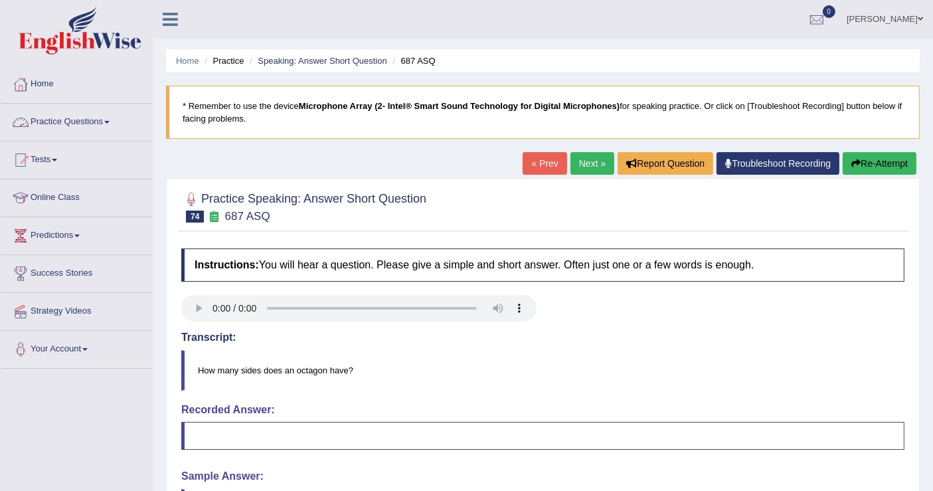
click at [102, 123] on link "Practice Questions" at bounding box center [76, 120] width 151 height 33
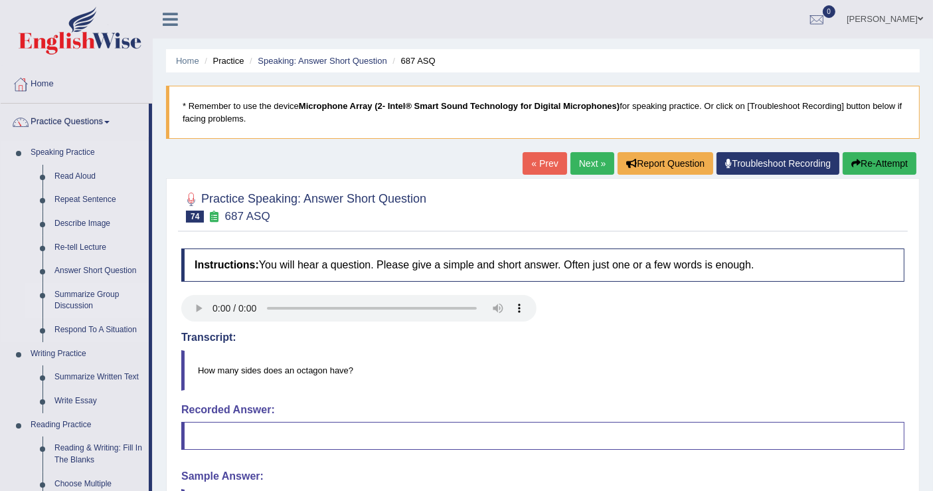
click at [100, 293] on link "Summarize Group Discussion" at bounding box center [98, 300] width 100 height 35
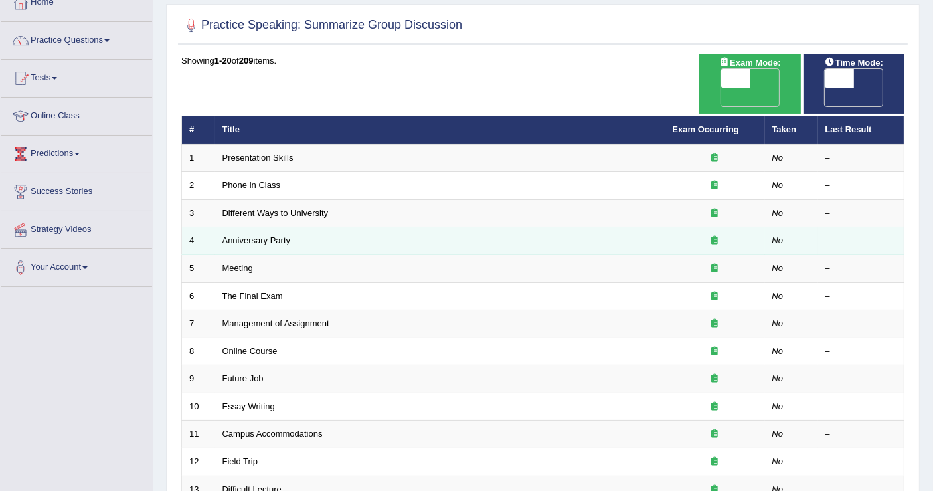
scroll to position [15, 0]
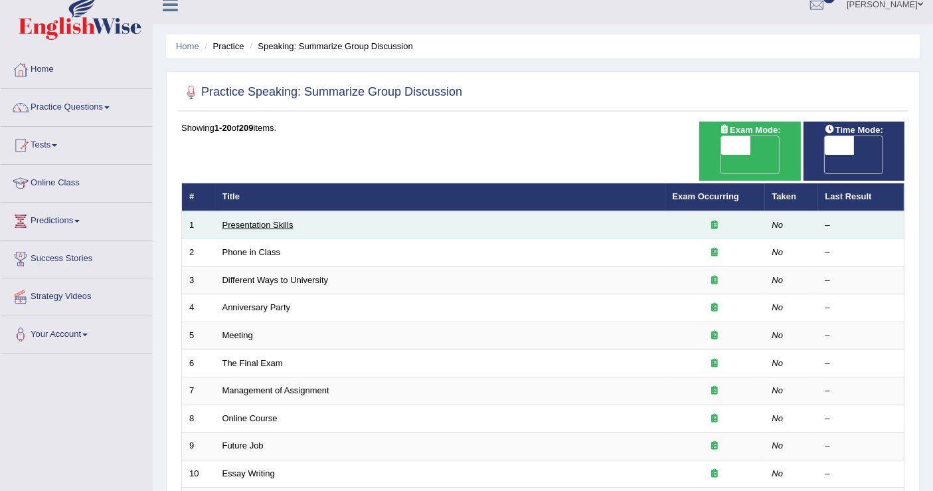
click at [263, 220] on link "Presentation Skills" at bounding box center [257, 225] width 71 height 10
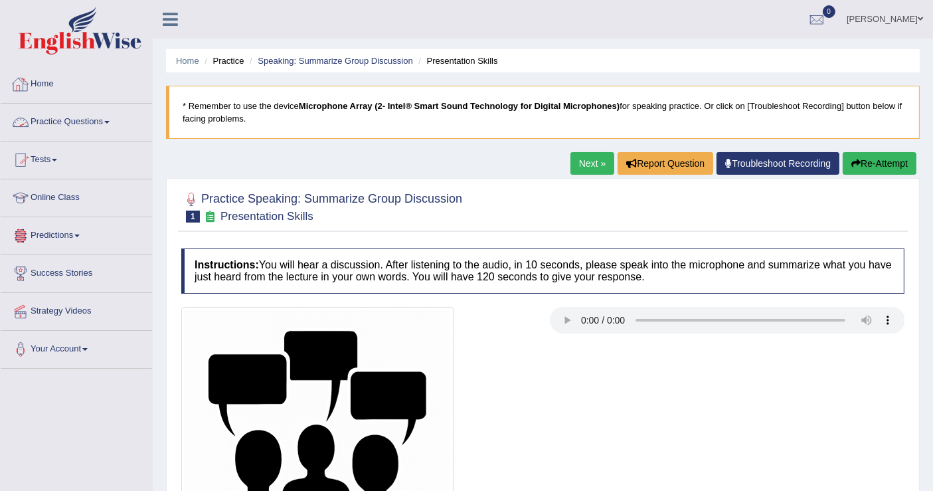
click at [93, 123] on link "Practice Questions" at bounding box center [76, 120] width 151 height 33
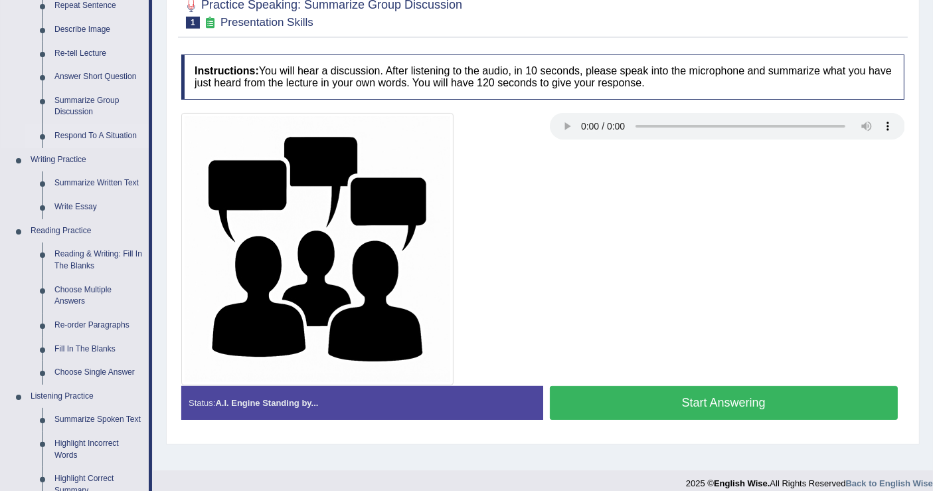
scroll to position [221, 0]
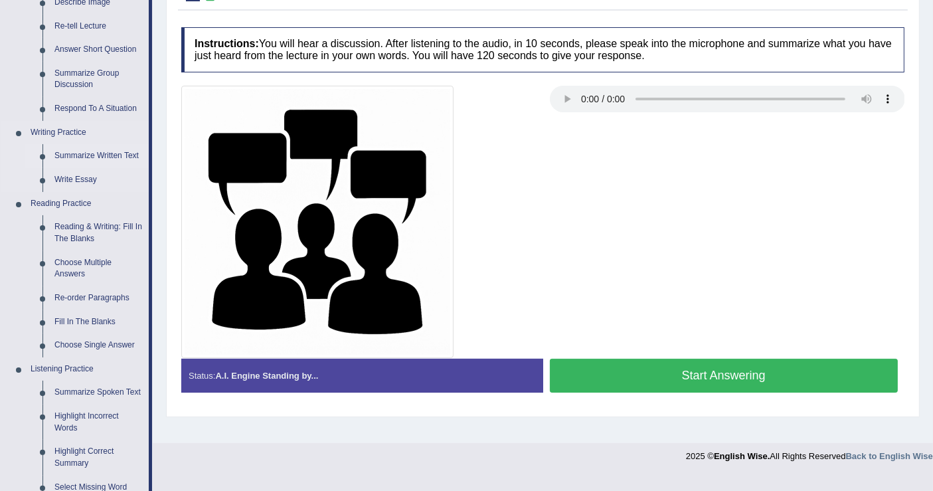
click at [112, 153] on link "Summarize Written Text" at bounding box center [98, 156] width 100 height 24
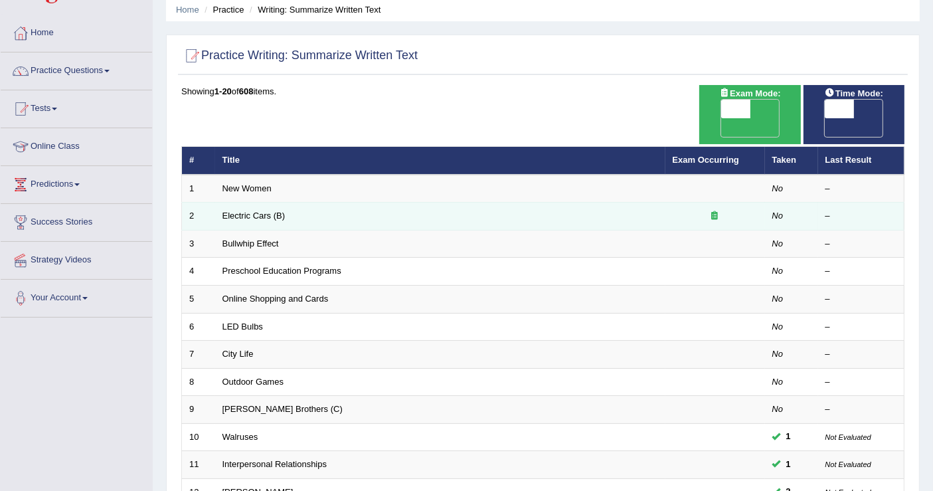
scroll to position [74, 0]
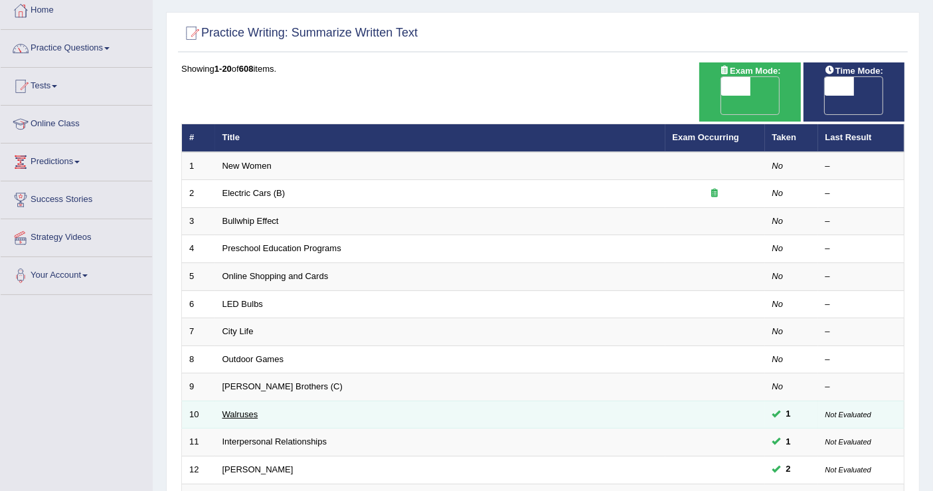
click at [246, 409] on link "Walruses" at bounding box center [240, 414] width 36 height 10
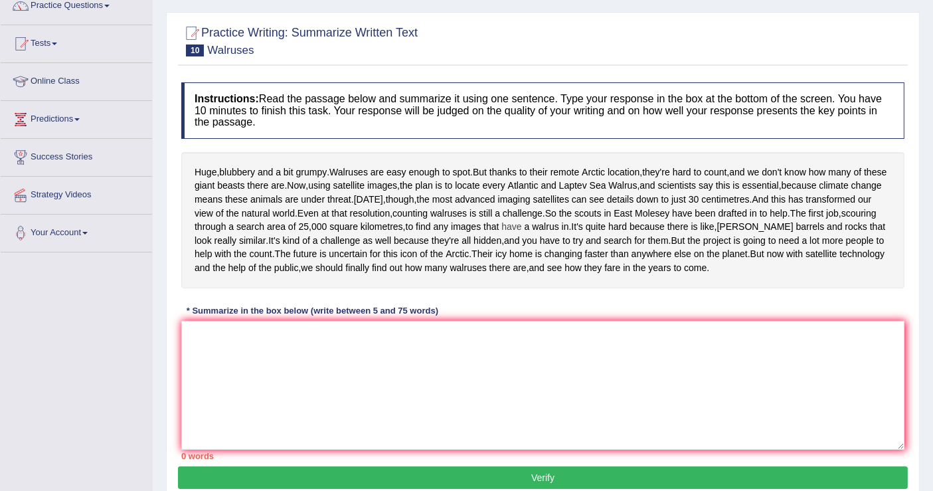
scroll to position [15, 0]
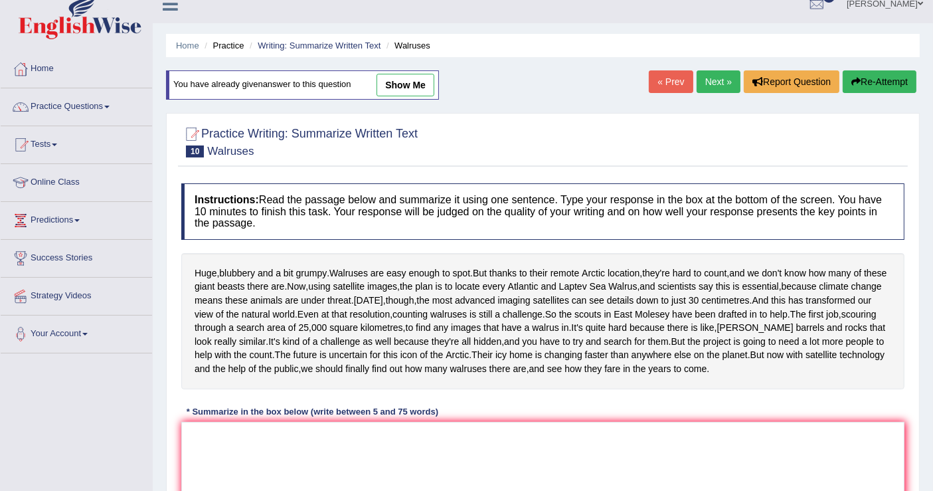
click at [408, 78] on link "show me" at bounding box center [405, 85] width 58 height 23
type textarea "Warlruses are easy enough to spot, and [DATE], though, the most advanced imagin…"
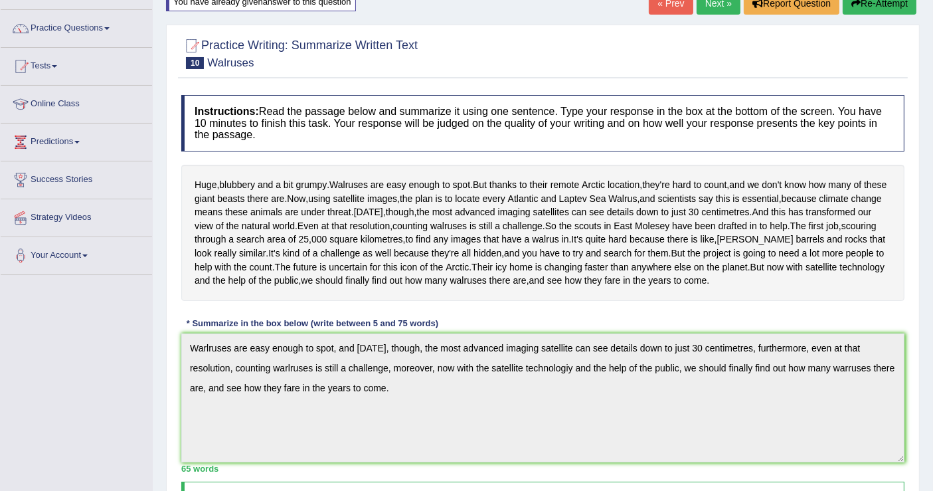
scroll to position [0, 0]
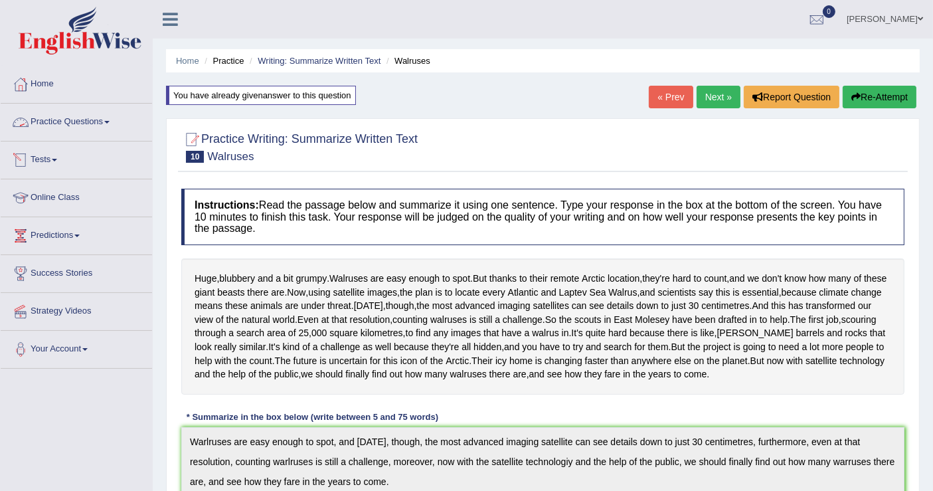
click at [89, 120] on link "Practice Questions" at bounding box center [76, 120] width 151 height 33
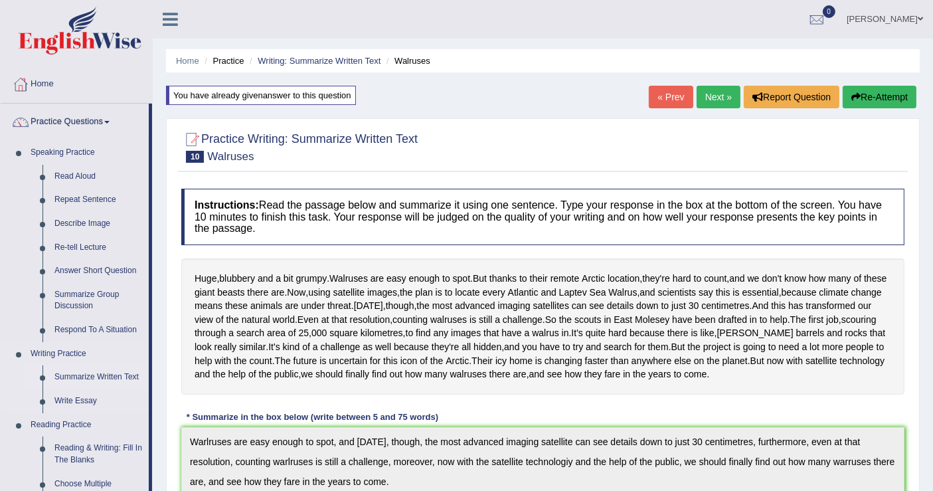
click at [104, 378] on link "Summarize Written Text" at bounding box center [98, 377] width 100 height 24
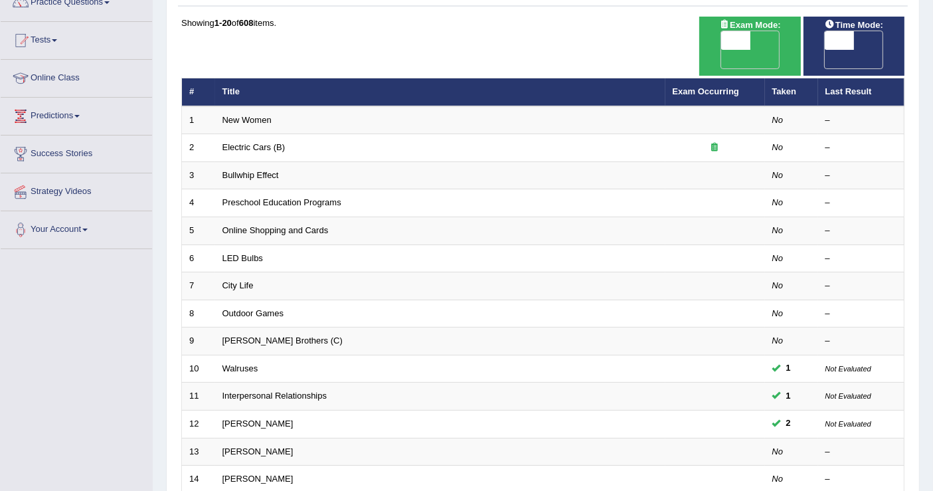
scroll to position [147, 0]
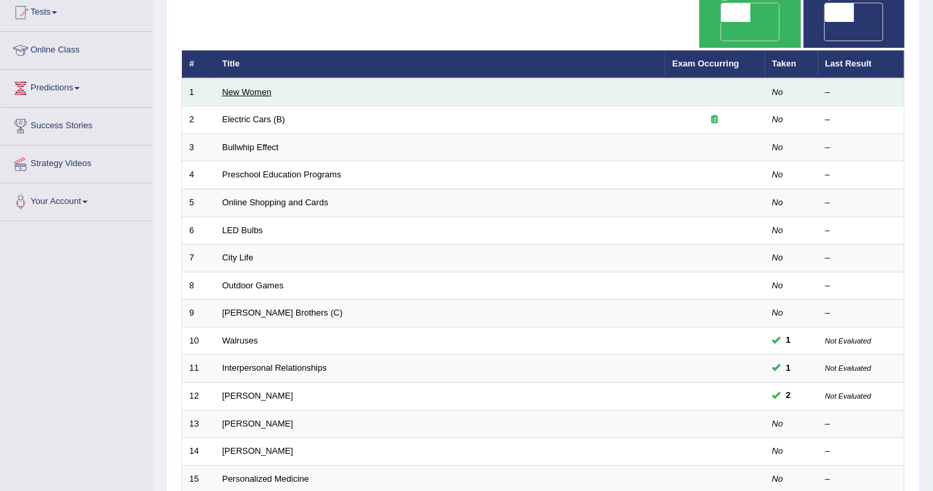
click at [262, 87] on link "New Women" at bounding box center [246, 92] width 49 height 10
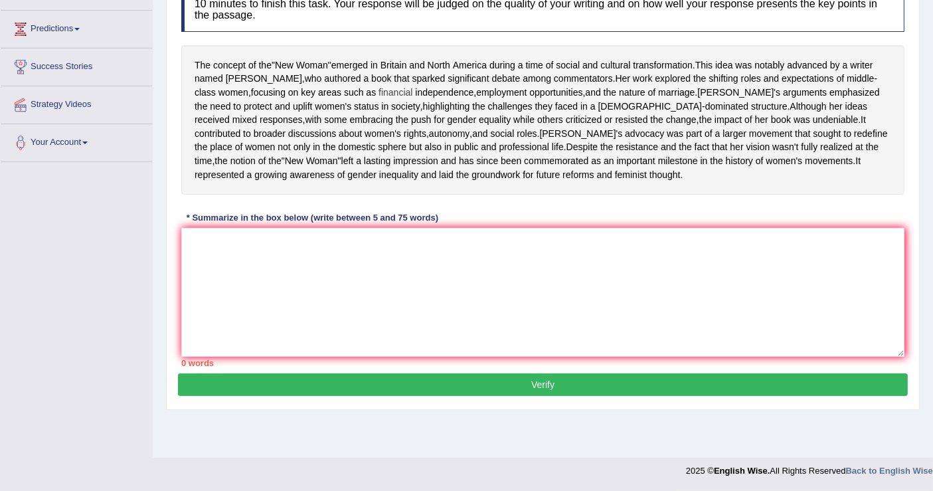
scroll to position [133, 0]
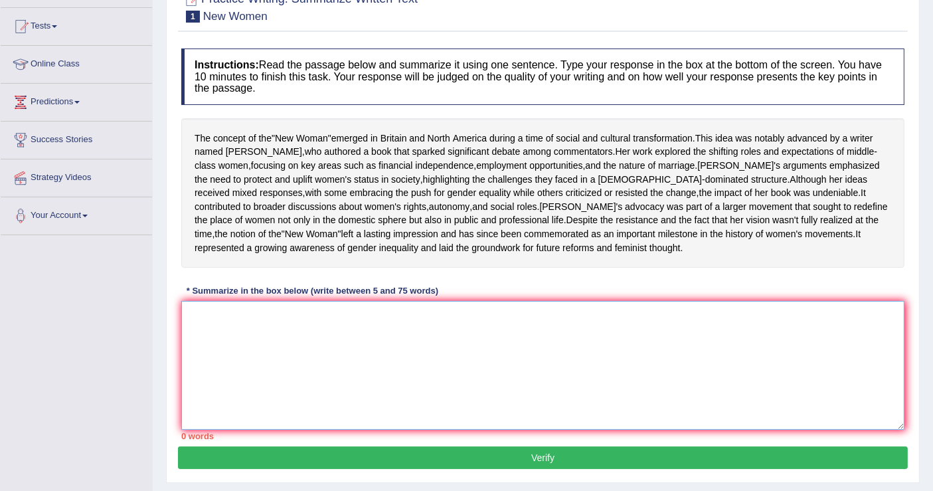
click at [242, 361] on textarea at bounding box center [542, 365] width 723 height 129
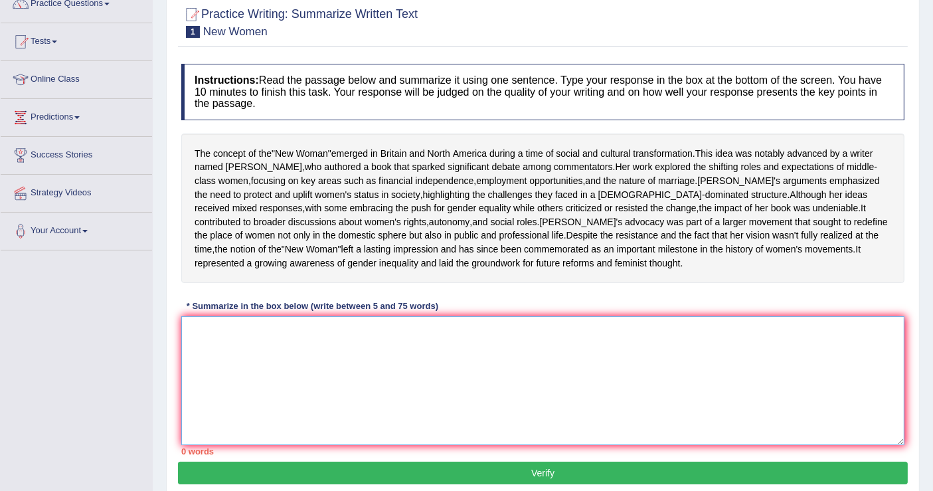
scroll to position [147, 0]
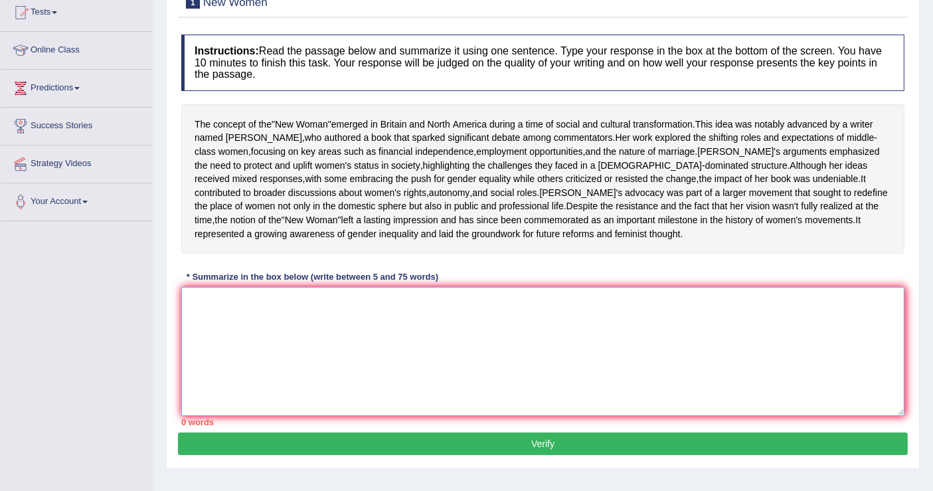
click at [223, 343] on textarea at bounding box center [542, 351] width 723 height 129
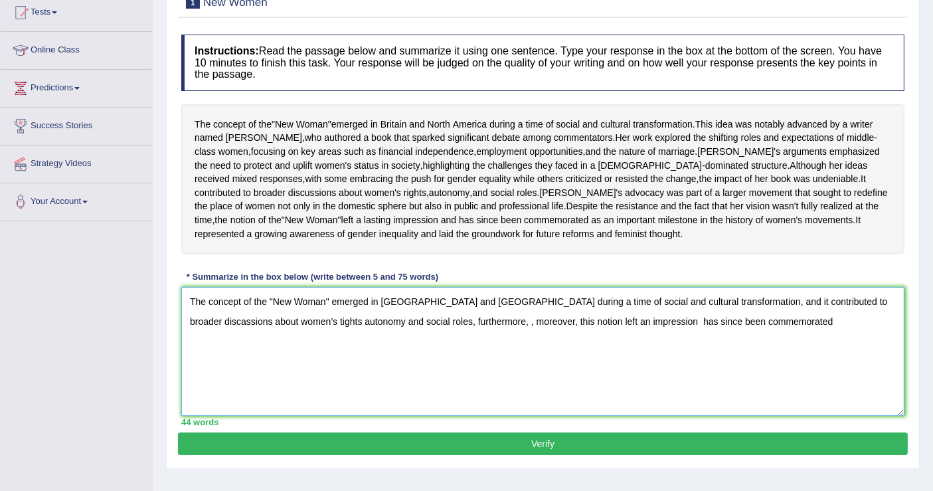
paste textarea "Sarah's Advocacy was part of a larger movement that sought to redefine the plac…"
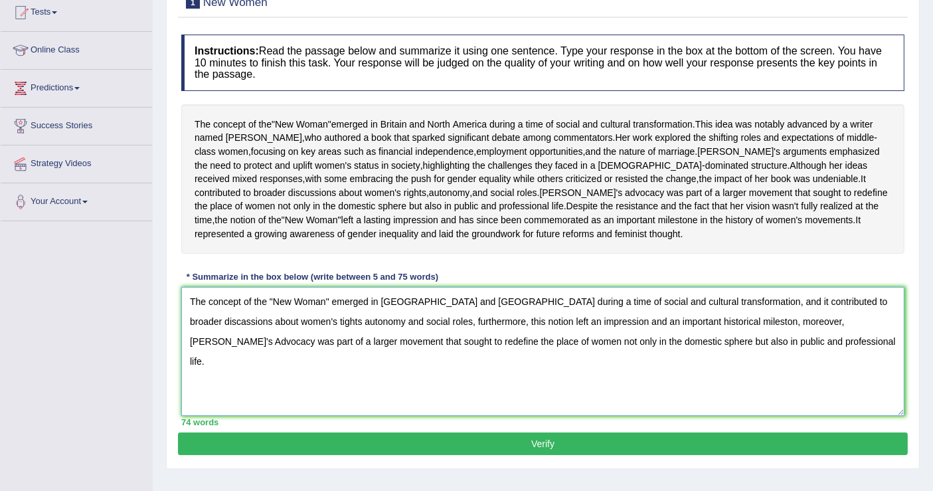
type textarea "The concept of the "New Woman" emerged in Britain and North America during a ti…"
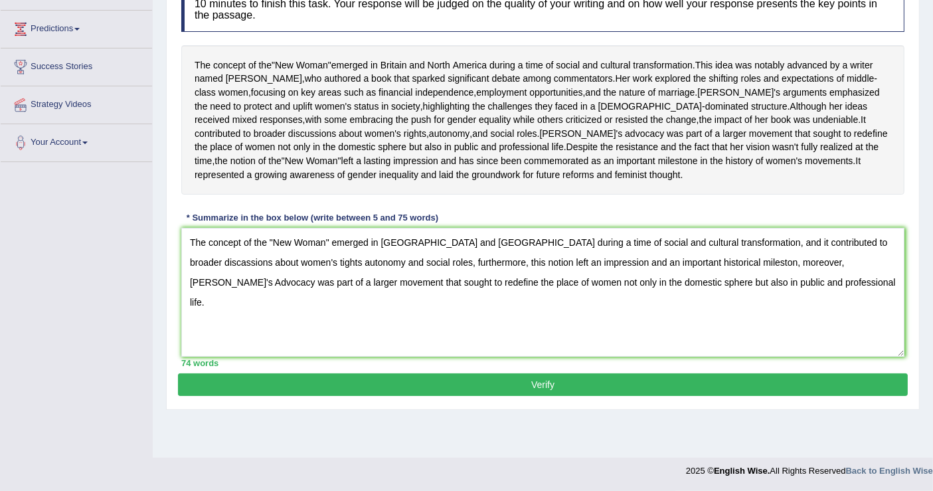
click at [548, 396] on button "Verify" at bounding box center [543, 384] width 730 height 23
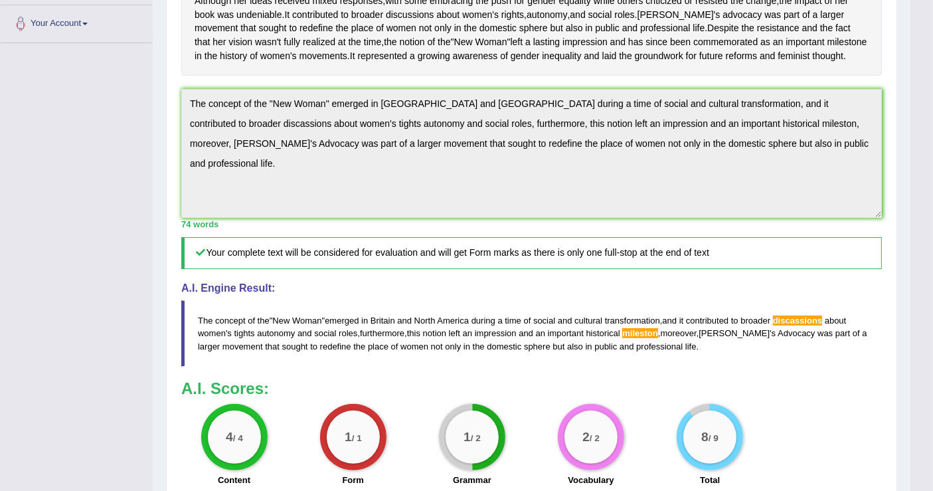
scroll to position [417, 0]
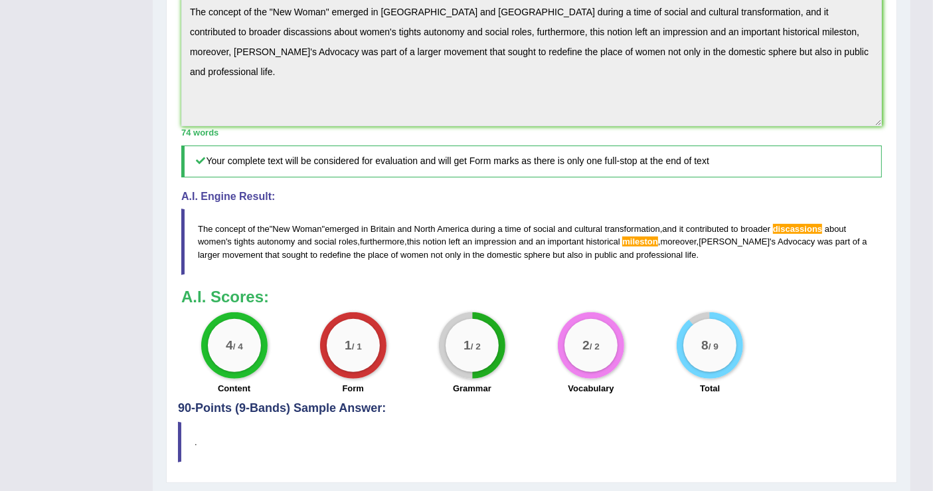
click at [811, 234] on span "discassions" at bounding box center [797, 229] width 49 height 10
drag, startPoint x: 827, startPoint y: 262, endPoint x: 727, endPoint y: 262, distance: 100.2
click at [727, 262] on blockquote "The concept of the " New Woman " emerged in Britain and North America during a …" at bounding box center [531, 241] width 700 height 66
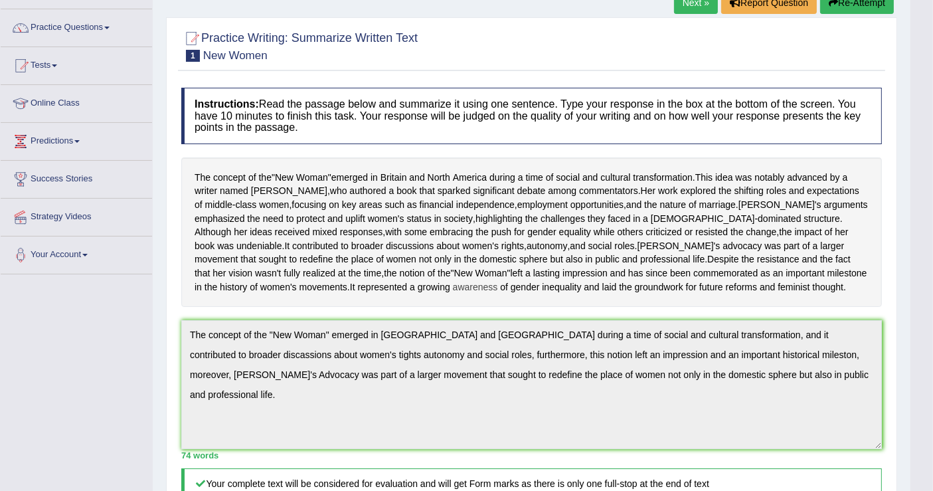
scroll to position [0, 0]
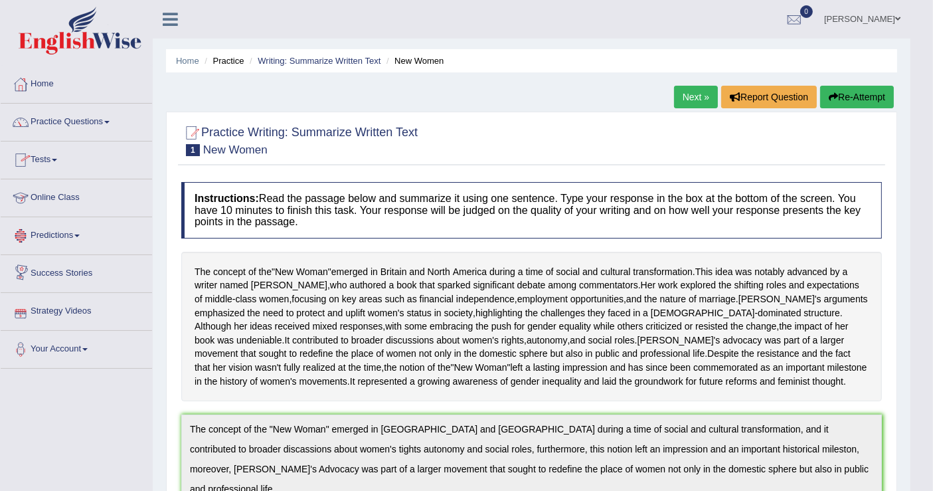
click at [696, 95] on link "Next »" at bounding box center [696, 97] width 44 height 23
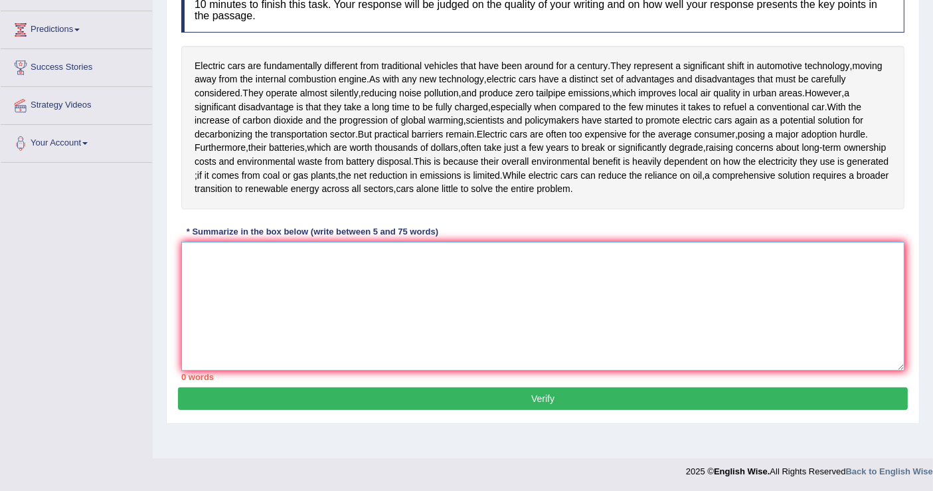
click at [229, 260] on textarea at bounding box center [542, 306] width 723 height 129
type textarea "E"
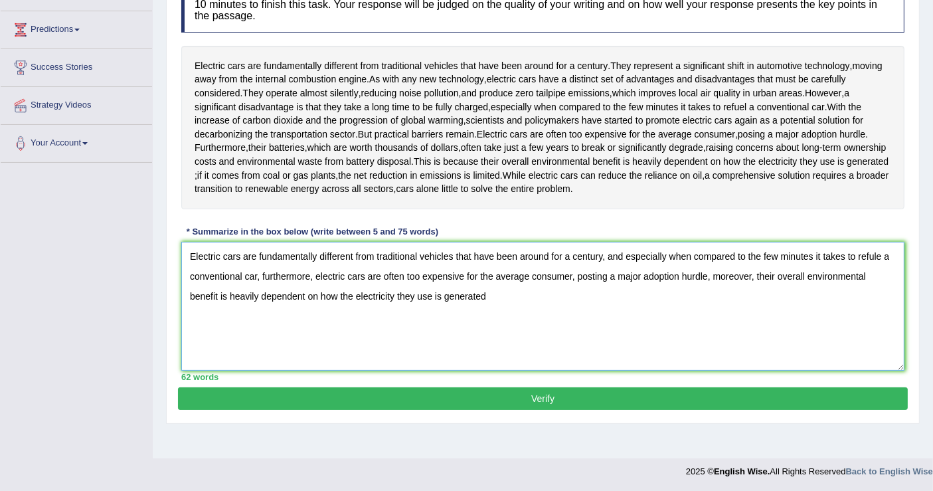
click at [443, 345] on textarea "Electric cars are fundamentally different from traditional vehicles that have b…" at bounding box center [542, 306] width 723 height 129
type textarea "Electric cars are fundamentally different from traditional vehicles that have b…"
click at [550, 394] on button "Verify" at bounding box center [543, 398] width 730 height 23
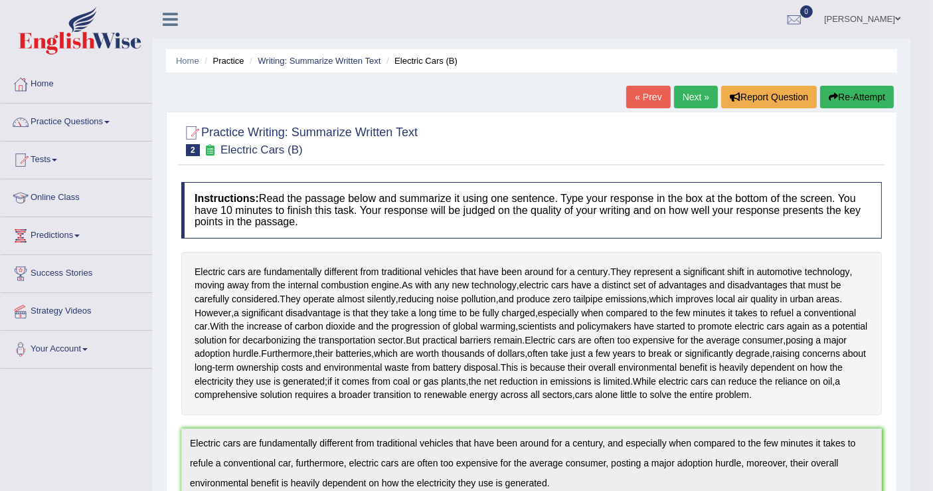
click at [687, 96] on link "Next »" at bounding box center [696, 97] width 44 height 23
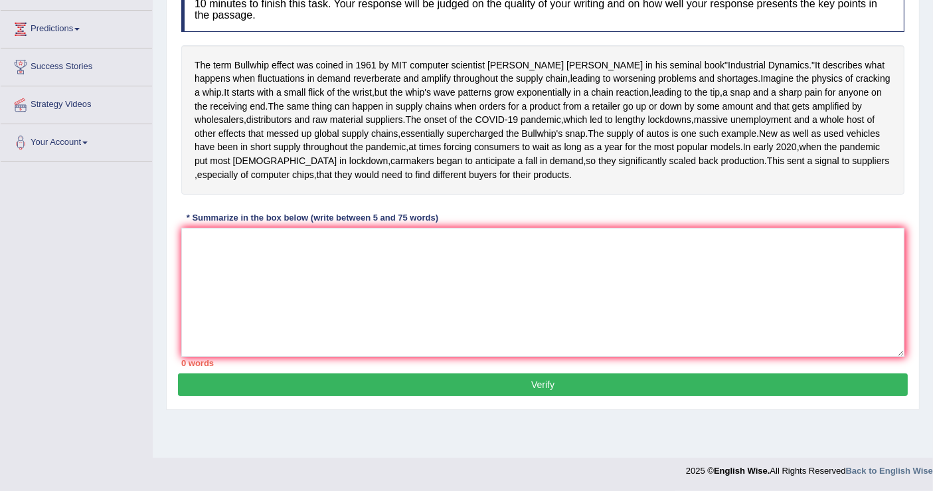
scroll to position [220, 0]
click at [266, 313] on textarea at bounding box center [542, 292] width 723 height 129
type textarea "T"
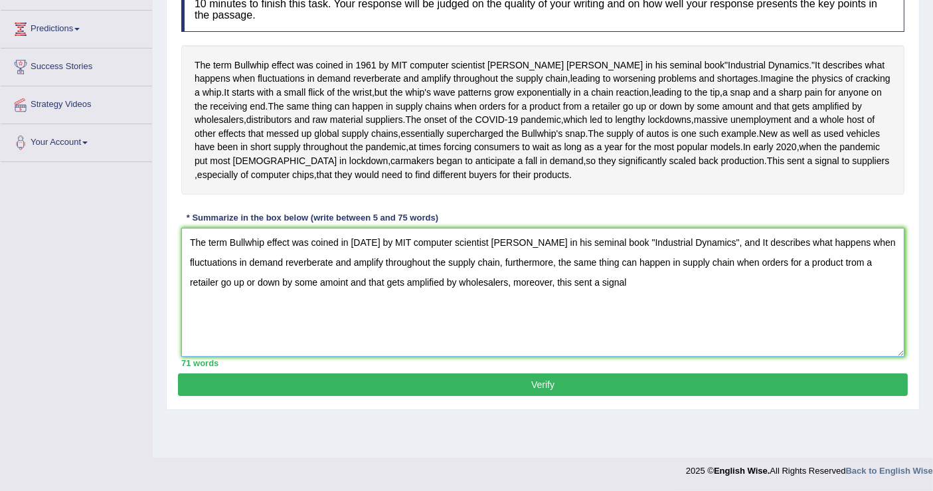
scroll to position [234, 0]
drag, startPoint x: 556, startPoint y: 300, endPoint x: 506, endPoint y: 314, distance: 51.7
click at [506, 314] on textarea "The term Bullwhip effect was coined in 1961 by MIT computer scientist Jay Forre…" at bounding box center [542, 292] width 723 height 129
type textarea "The term Bullwhip effect was coined in 1961 by MIT computer scientist Jay Forre…"
click at [533, 396] on button "Verify" at bounding box center [543, 384] width 730 height 23
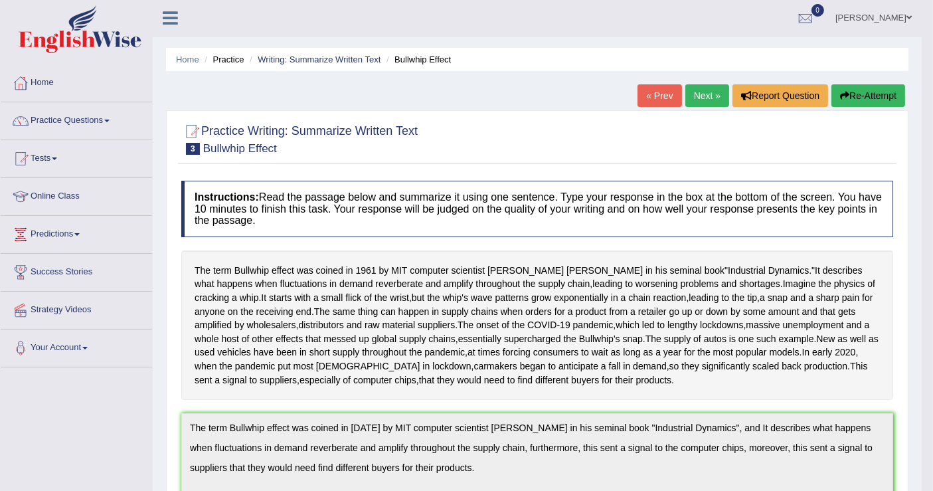
scroll to position [0, 0]
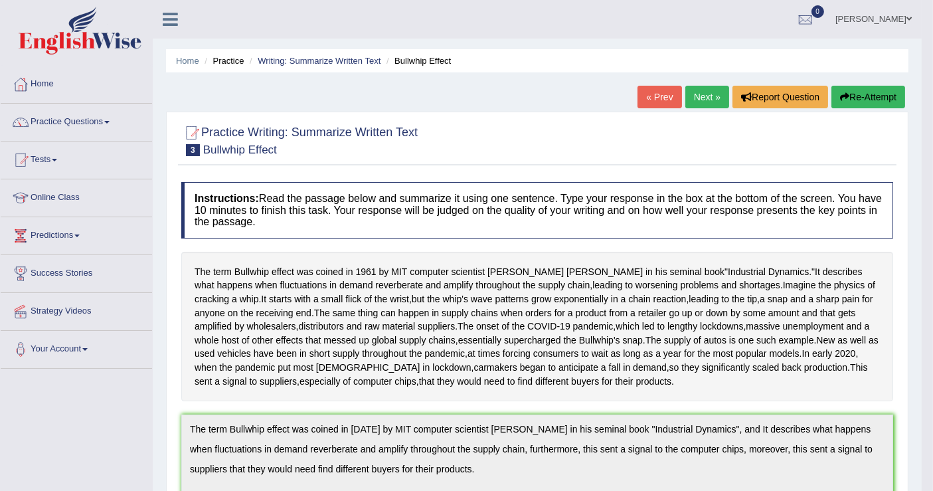
click at [715, 100] on link "Next »" at bounding box center [707, 97] width 44 height 23
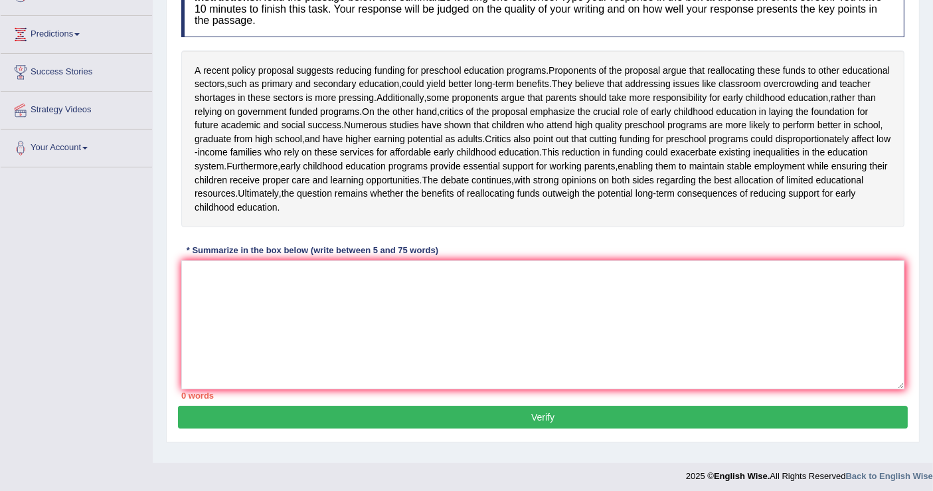
scroll to position [234, 0]
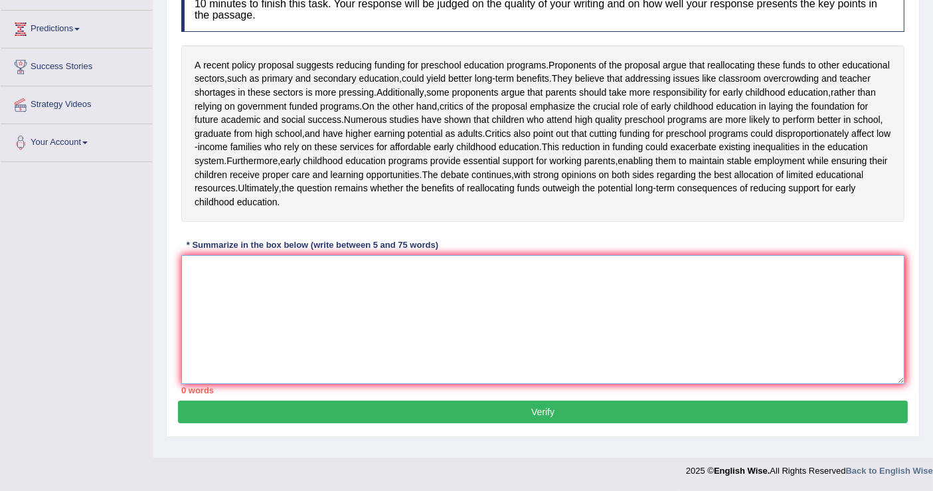
click at [224, 284] on textarea at bounding box center [542, 319] width 723 height 129
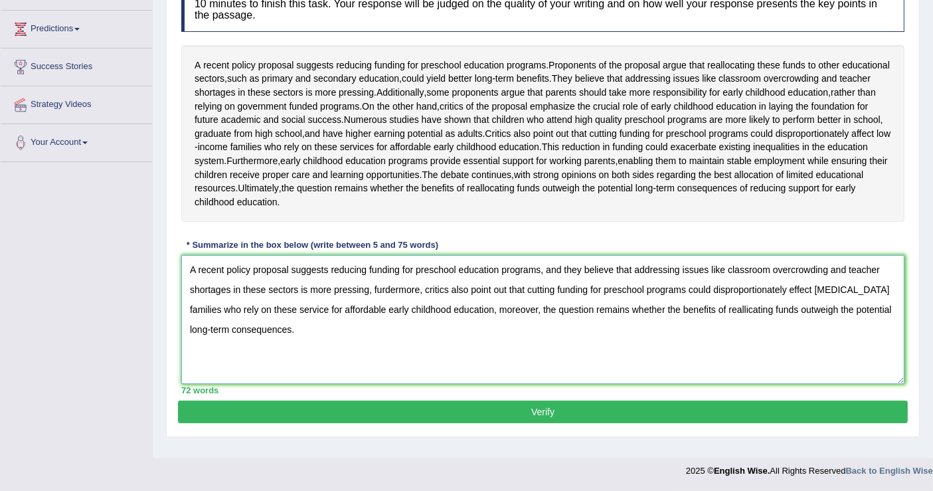
type textarea "A recent policy proposal suggests reducing funding for preschool education prog…"
click at [558, 422] on button "Verify" at bounding box center [543, 411] width 730 height 23
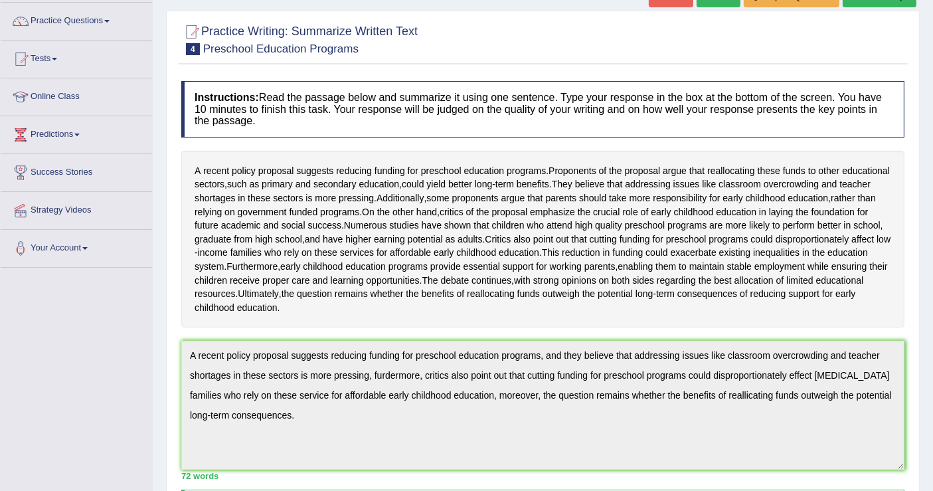
scroll to position [0, 0]
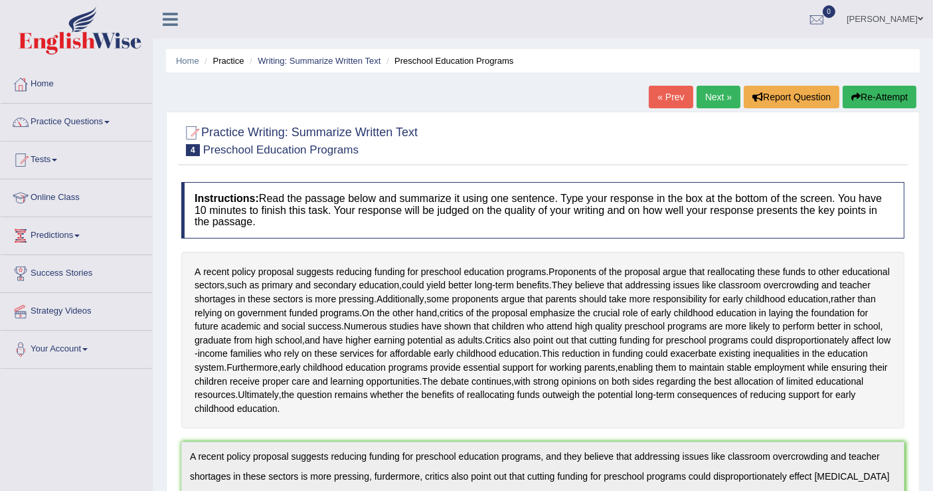
click at [710, 95] on link "Next »" at bounding box center [718, 97] width 44 height 23
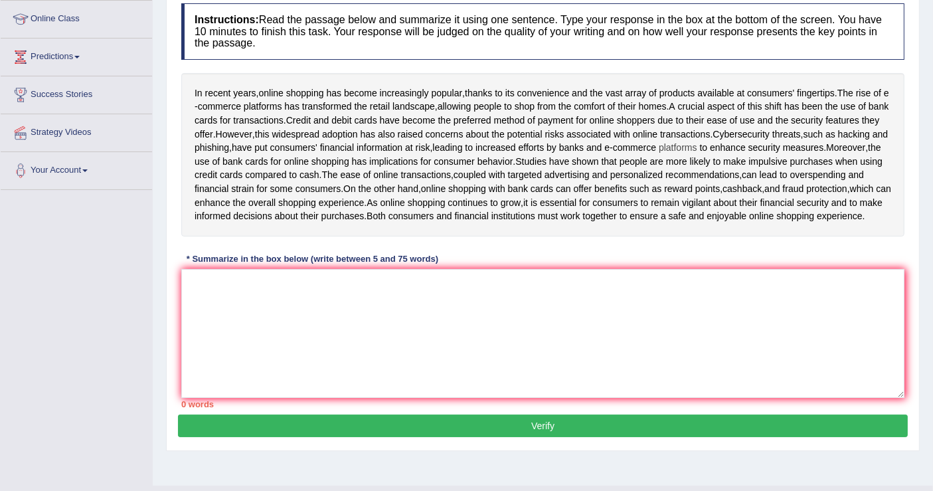
scroll to position [207, 0]
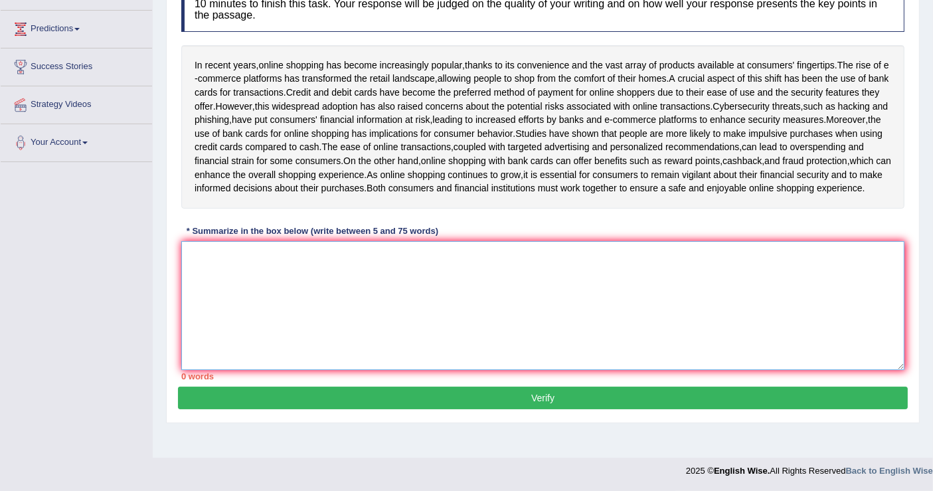
click at [239, 275] on textarea at bounding box center [542, 305] width 723 height 129
type textarea "I"
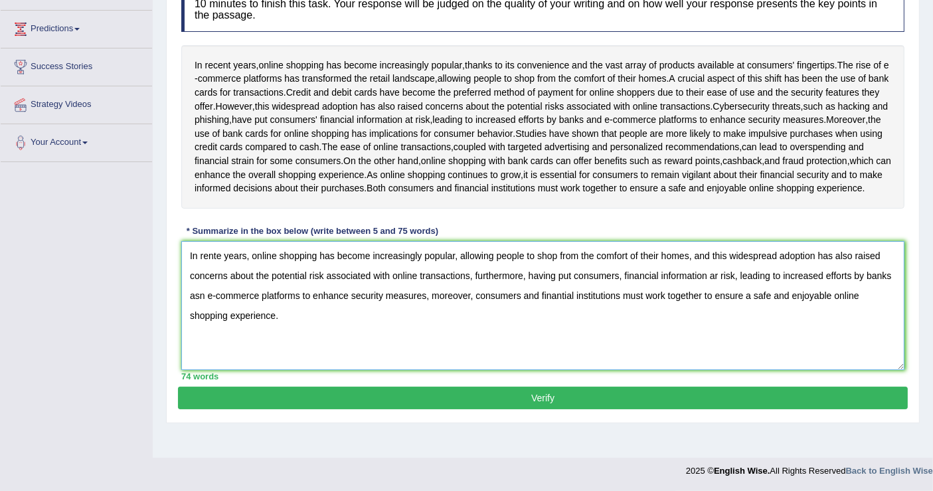
type textarea "In rente years, online shopping has become increasingly popular, allowing peopl…"
click at [504, 409] on button "Verify" at bounding box center [543, 397] width 730 height 23
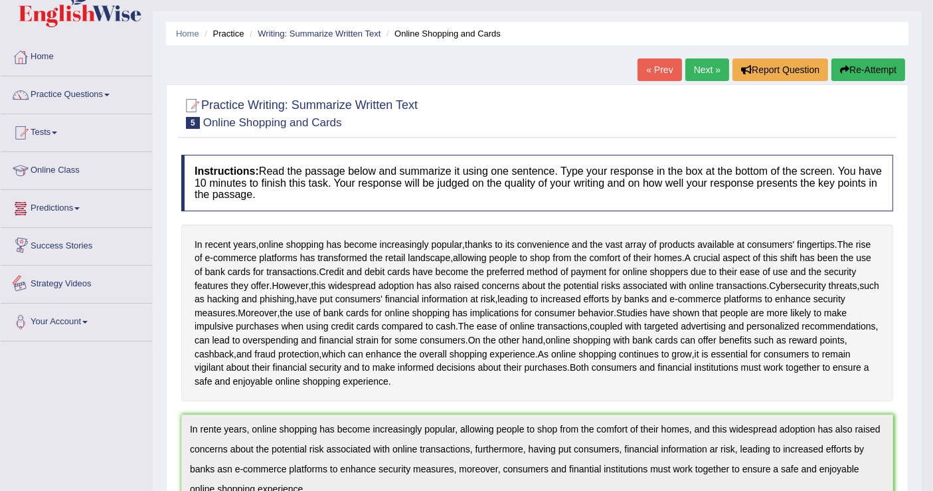
scroll to position [0, 0]
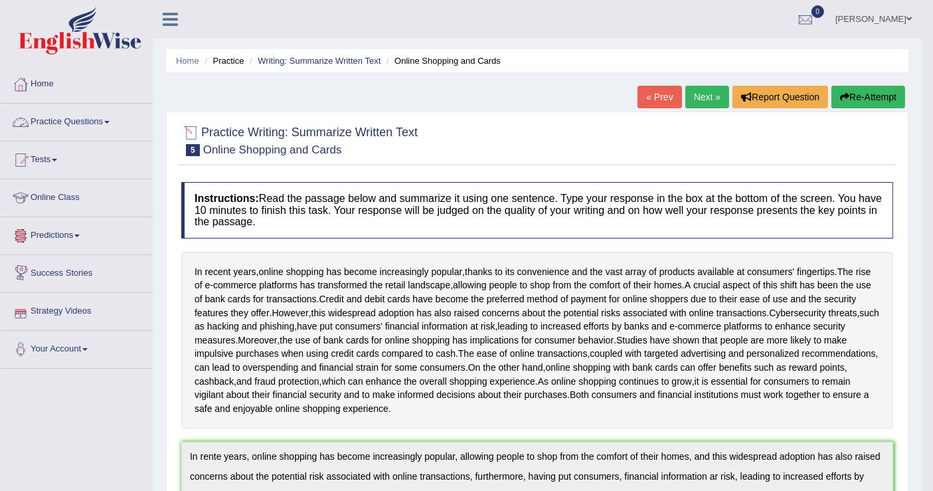
click at [78, 116] on link "Practice Questions" at bounding box center [76, 120] width 151 height 33
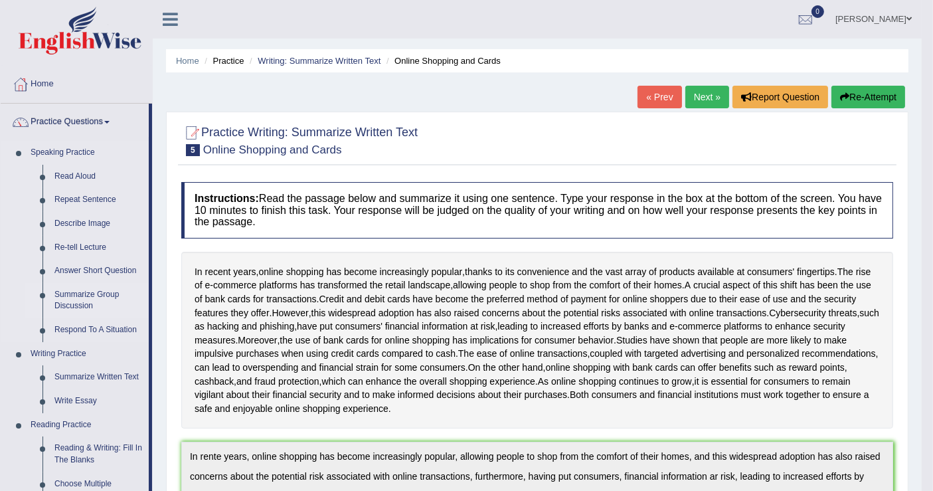
click at [102, 293] on link "Summarize Group Discussion" at bounding box center [98, 300] width 100 height 35
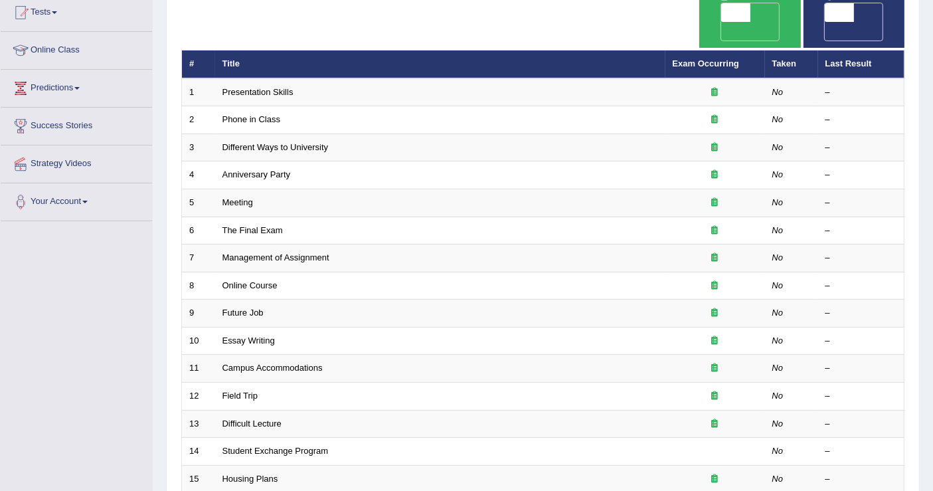
scroll to position [74, 0]
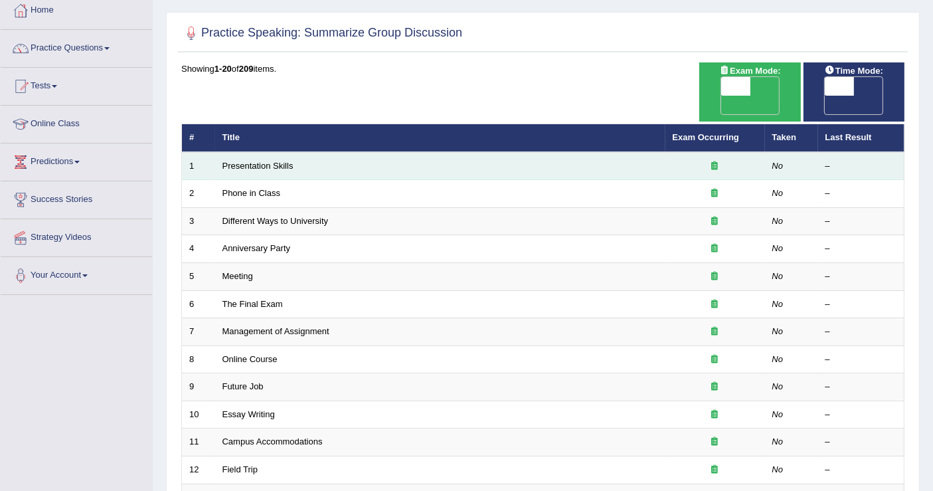
click at [272, 152] on td "Presentation Skills" at bounding box center [440, 166] width 450 height 28
click at [270, 161] on link "Presentation Skills" at bounding box center [257, 166] width 71 height 10
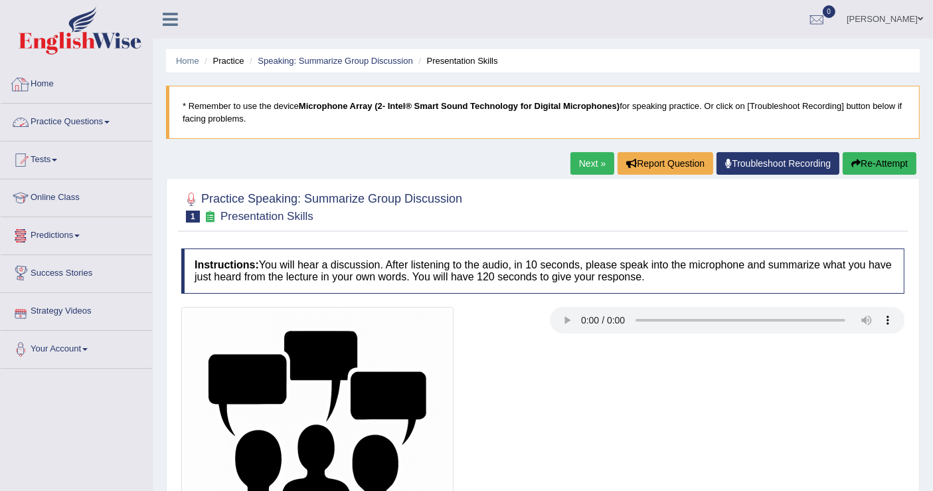
click at [87, 119] on link "Practice Questions" at bounding box center [76, 120] width 151 height 33
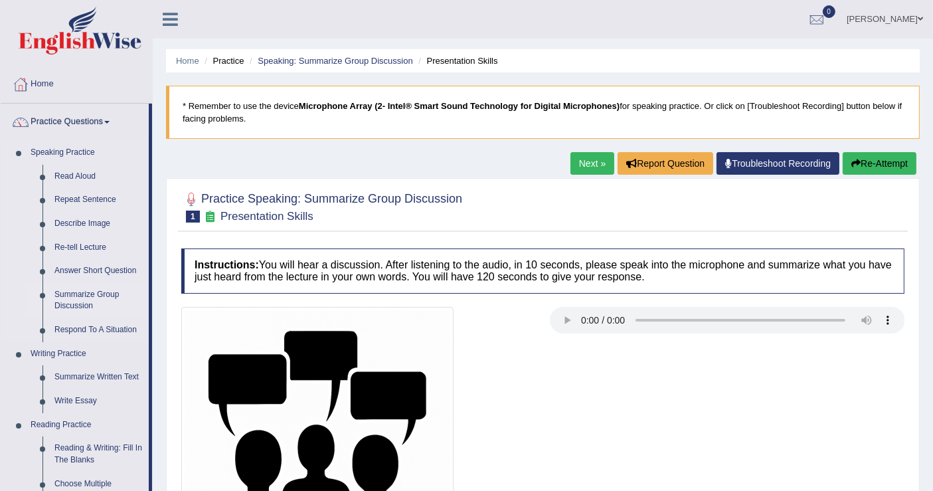
scroll to position [147, 0]
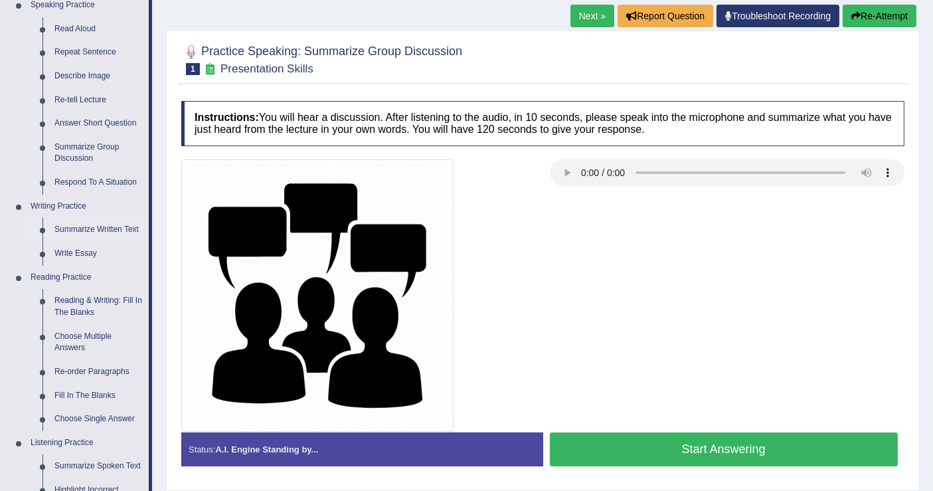
click at [98, 232] on link "Summarize Written Text" at bounding box center [98, 230] width 100 height 24
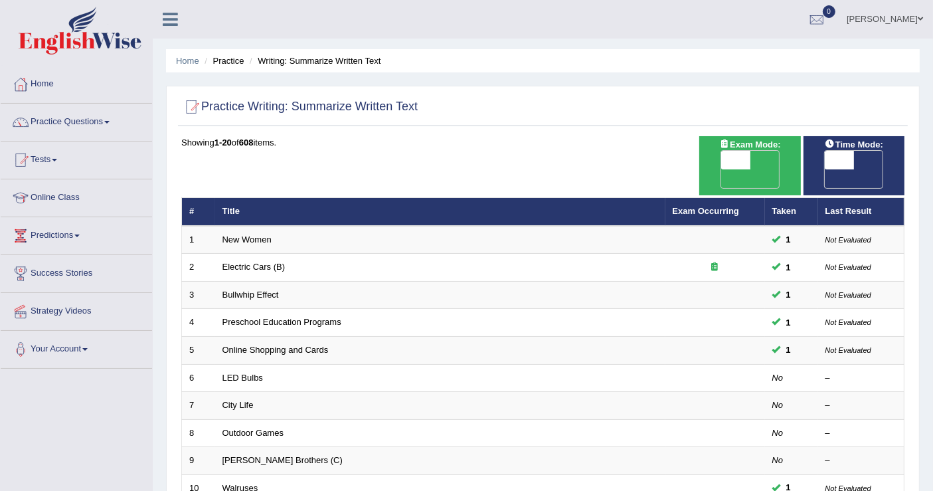
click at [918, 18] on span at bounding box center [919, 19] width 5 height 9
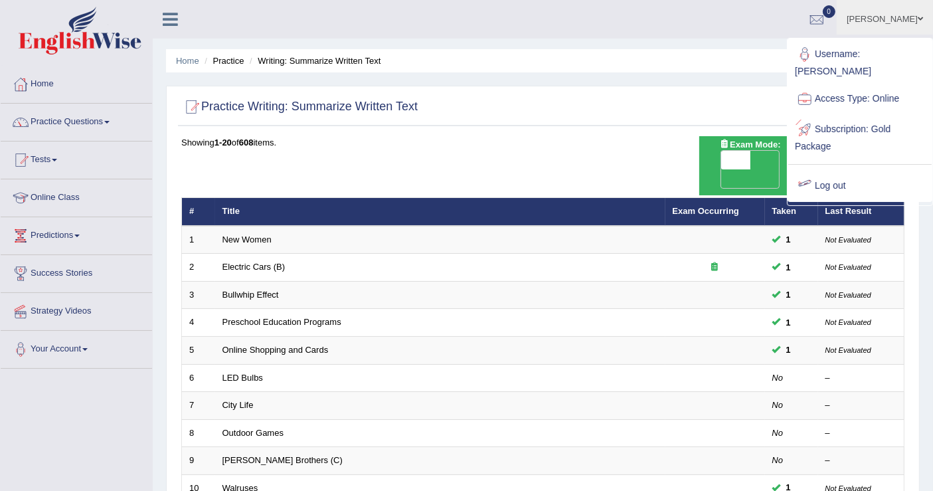
click at [830, 173] on link "Log out" at bounding box center [859, 186] width 143 height 31
